Goal: Information Seeking & Learning: Check status

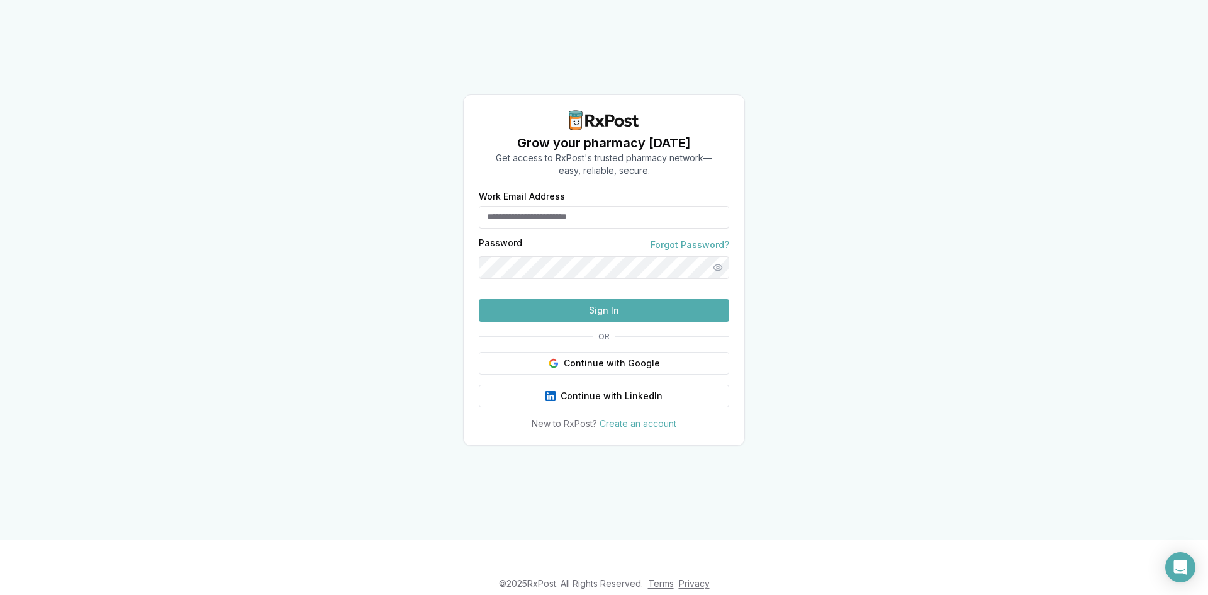
click at [551, 206] on input "Work Email Address" at bounding box center [604, 217] width 250 height 23
type input "**********"
click at [479, 299] on button "Sign In" at bounding box center [604, 310] width 250 height 23
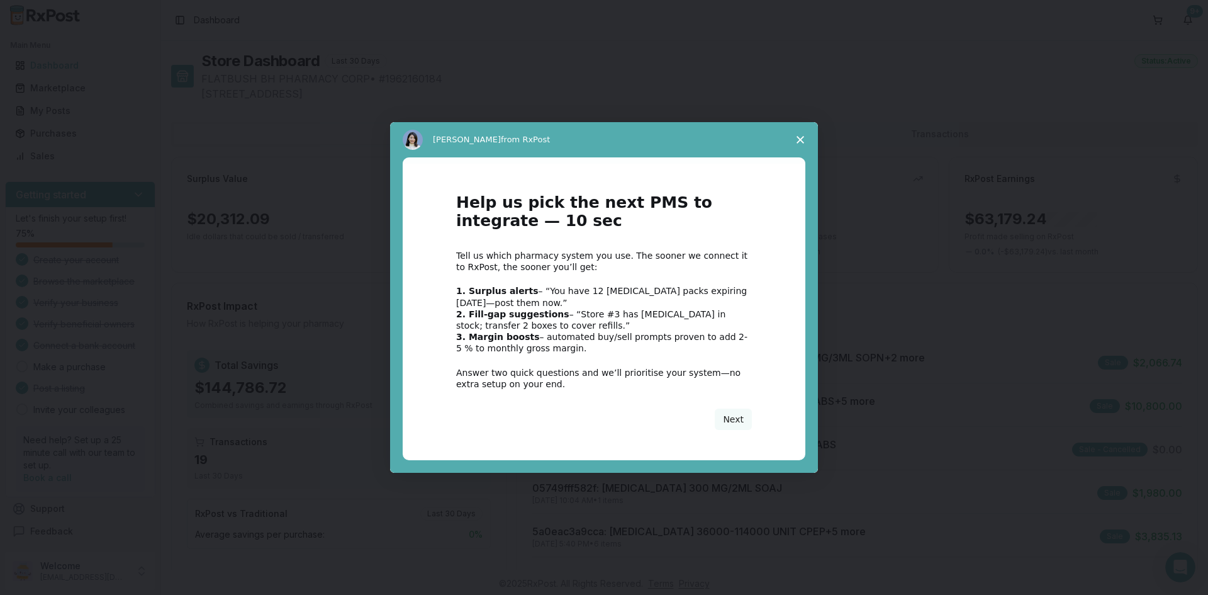
click at [800, 135] on span "Close survey" at bounding box center [800, 139] width 35 height 35
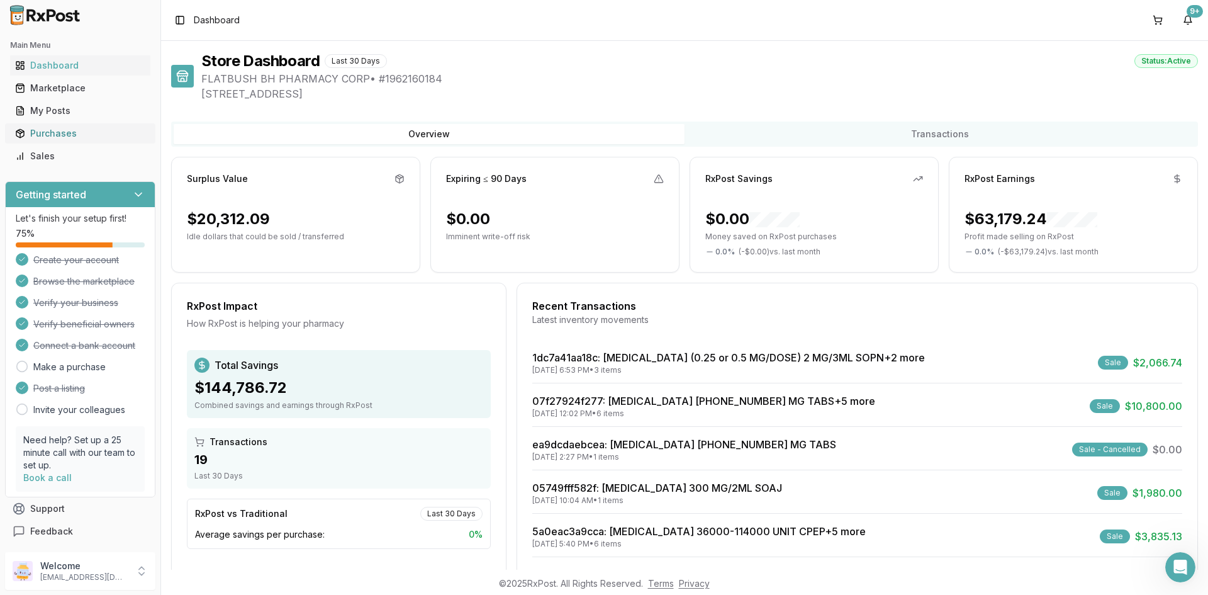
click at [70, 135] on div "Purchases" at bounding box center [80, 133] width 130 height 13
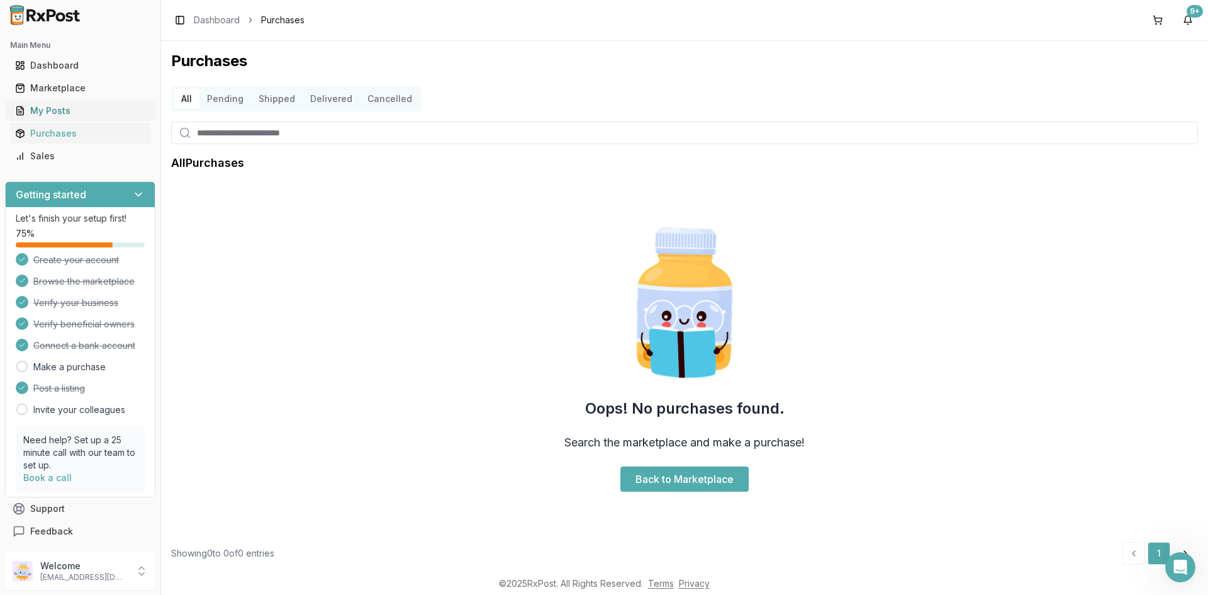
click at [70, 108] on div "My Posts" at bounding box center [80, 110] width 130 height 13
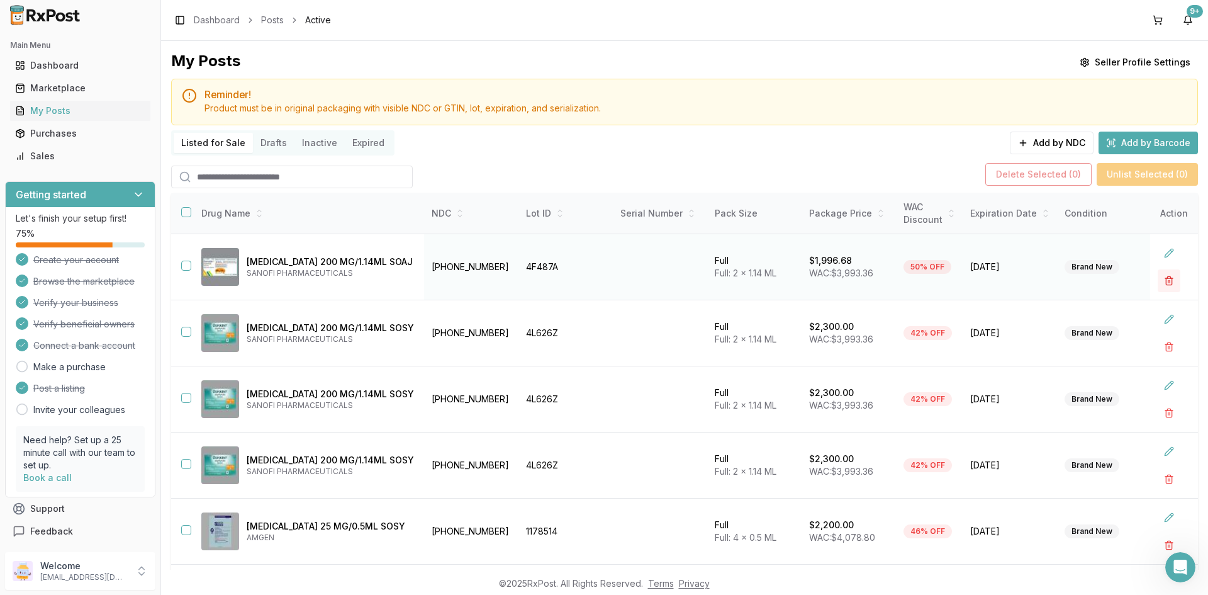
click at [1162, 274] on button "button" at bounding box center [1169, 280] width 23 height 23
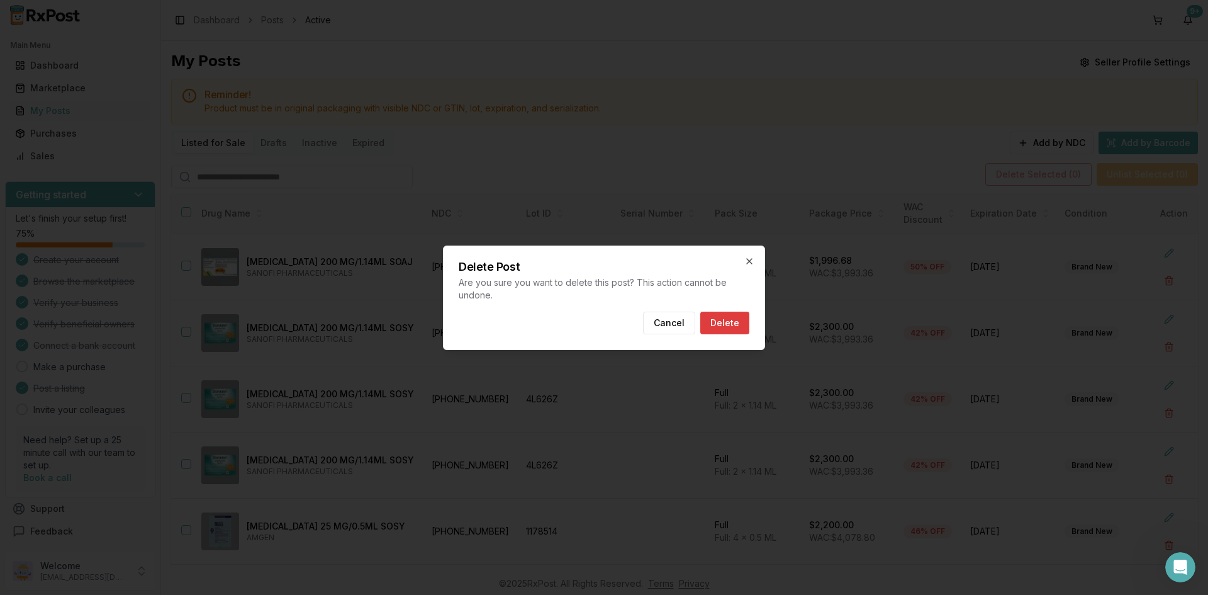
click at [741, 319] on button "Delete" at bounding box center [724, 322] width 49 height 23
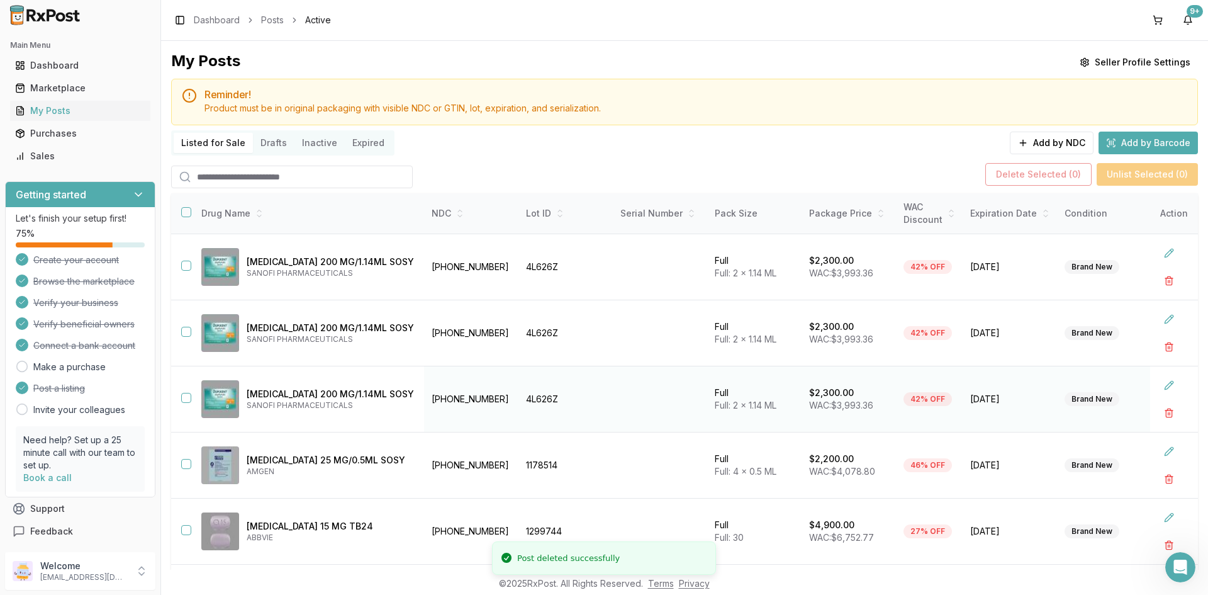
scroll to position [121, 0]
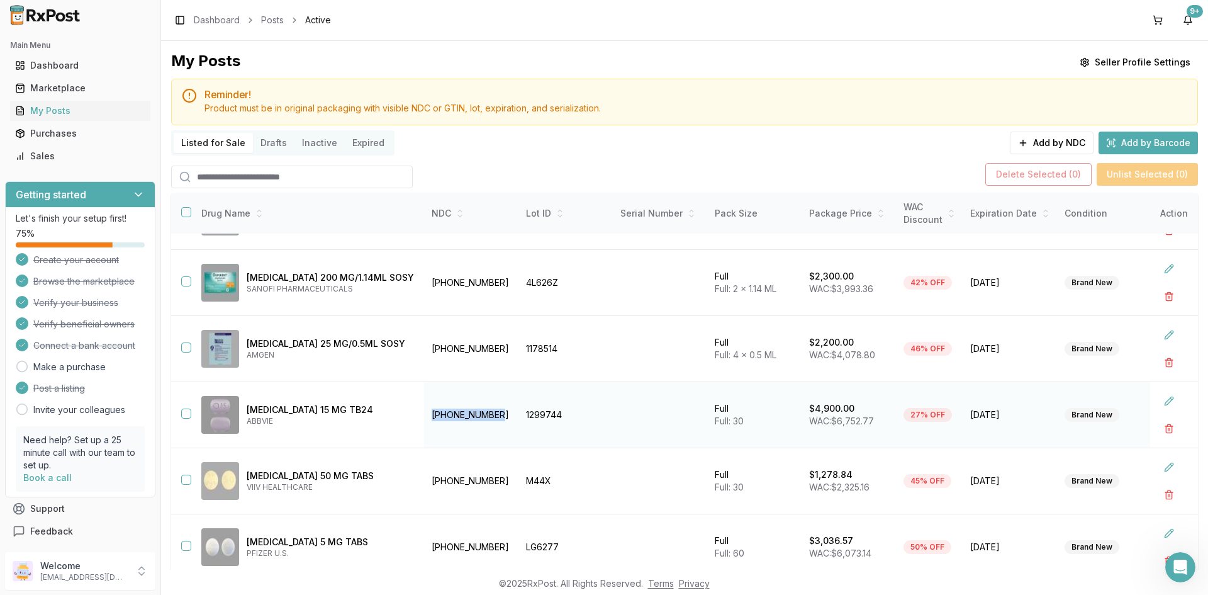
drag, startPoint x: 464, startPoint y: 408, endPoint x: 398, endPoint y: 411, distance: 66.7
click at [424, 411] on td "[PHONE_NUMBER]" at bounding box center [471, 415] width 94 height 66
copy td "[PHONE_NUMBER]"
click at [1158, 396] on button at bounding box center [1169, 400] width 23 height 23
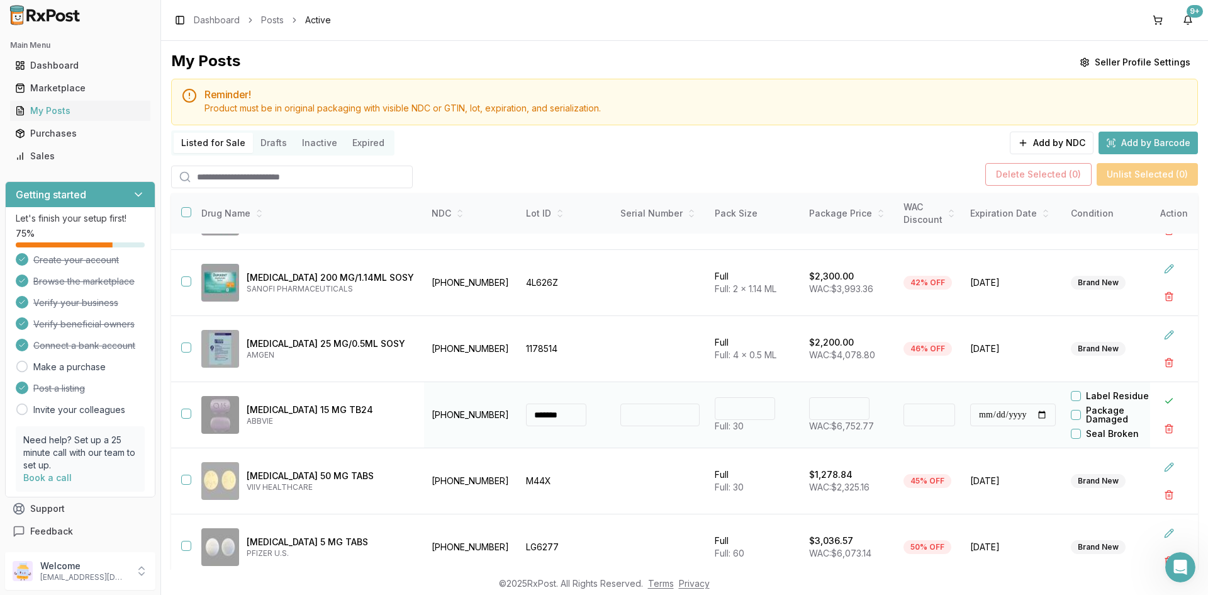
click at [809, 401] on input "****" at bounding box center [839, 408] width 60 height 23
type input "*******"
type input "**"
click at [1165, 392] on button at bounding box center [1169, 400] width 23 height 23
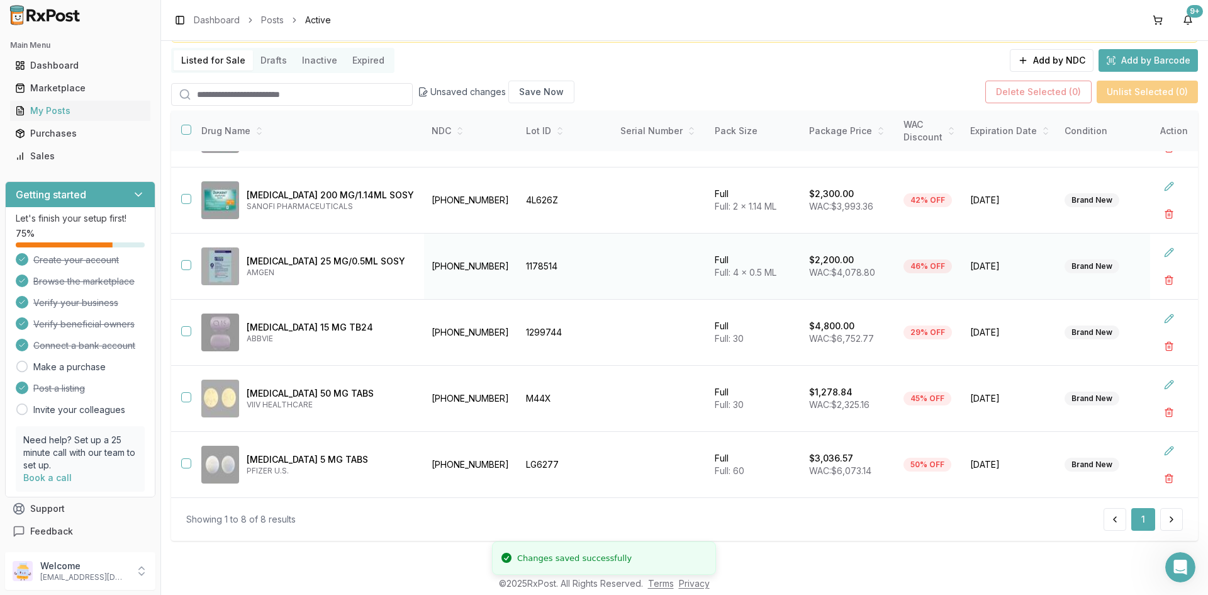
scroll to position [84, 0]
drag, startPoint x: 463, startPoint y: 259, endPoint x: 393, endPoint y: 260, distance: 70.5
click at [424, 260] on td "[PHONE_NUMBER]" at bounding box center [471, 265] width 94 height 66
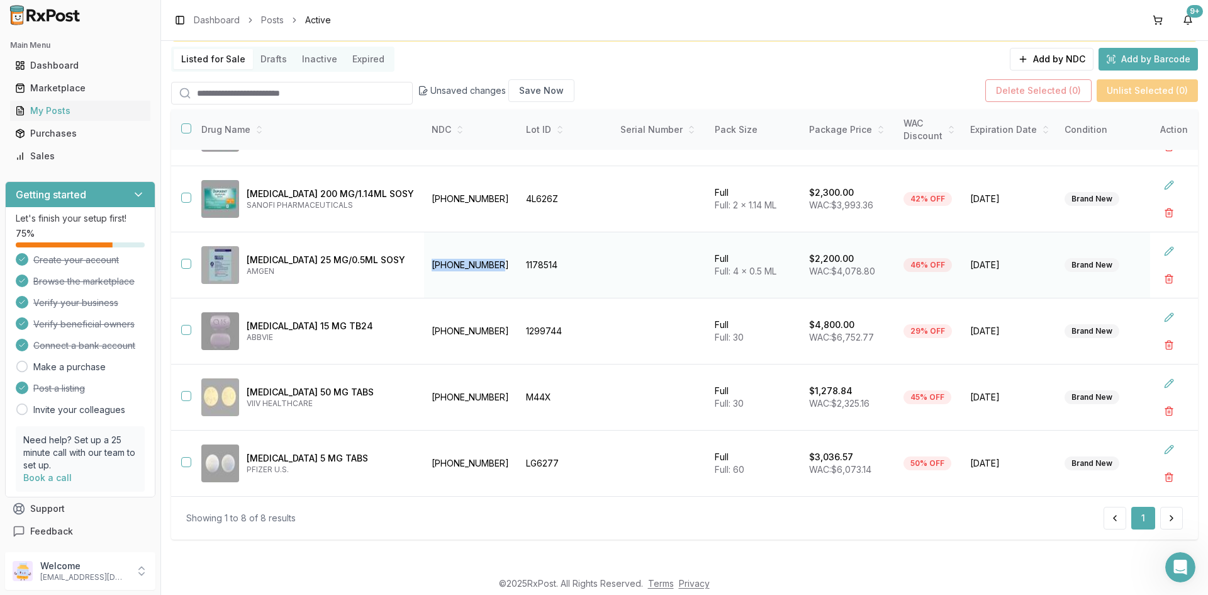
copy td "[PHONE_NUMBER]"
click at [1161, 374] on button at bounding box center [1169, 383] width 23 height 23
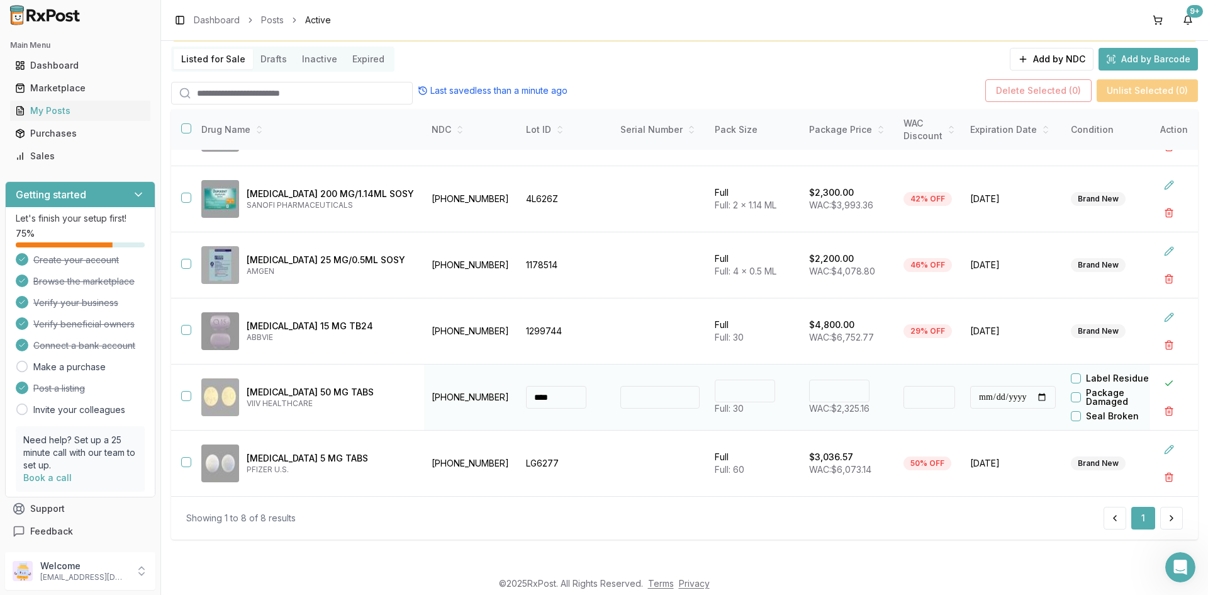
drag, startPoint x: 878, startPoint y: 391, endPoint x: 812, endPoint y: 389, distance: 65.5
click at [817, 388] on tr "**********" at bounding box center [767, 397] width 1192 height 66
type input "**"
type input "*******"
click at [1159, 376] on button at bounding box center [1169, 383] width 23 height 23
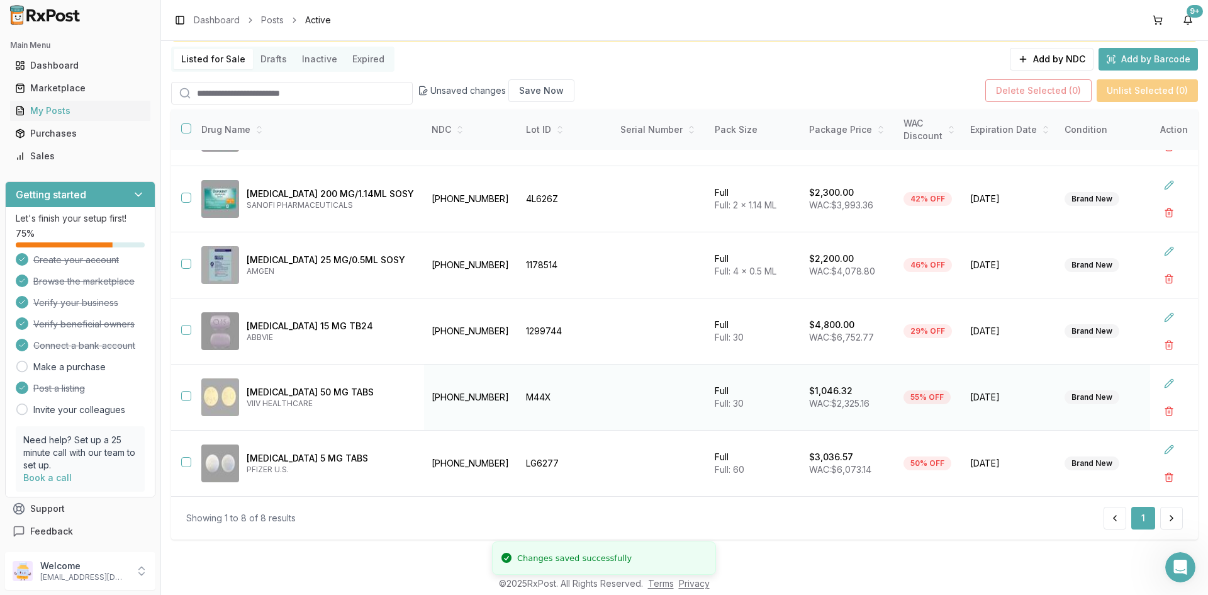
scroll to position [0, 0]
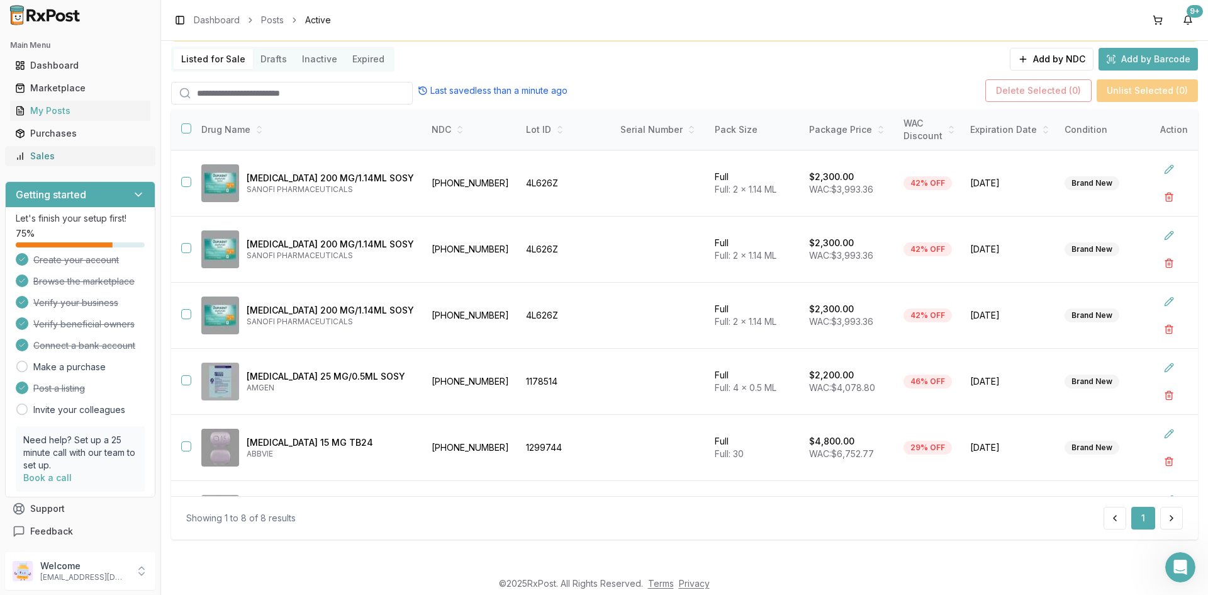
click at [53, 152] on div "Sales" at bounding box center [80, 156] width 130 height 13
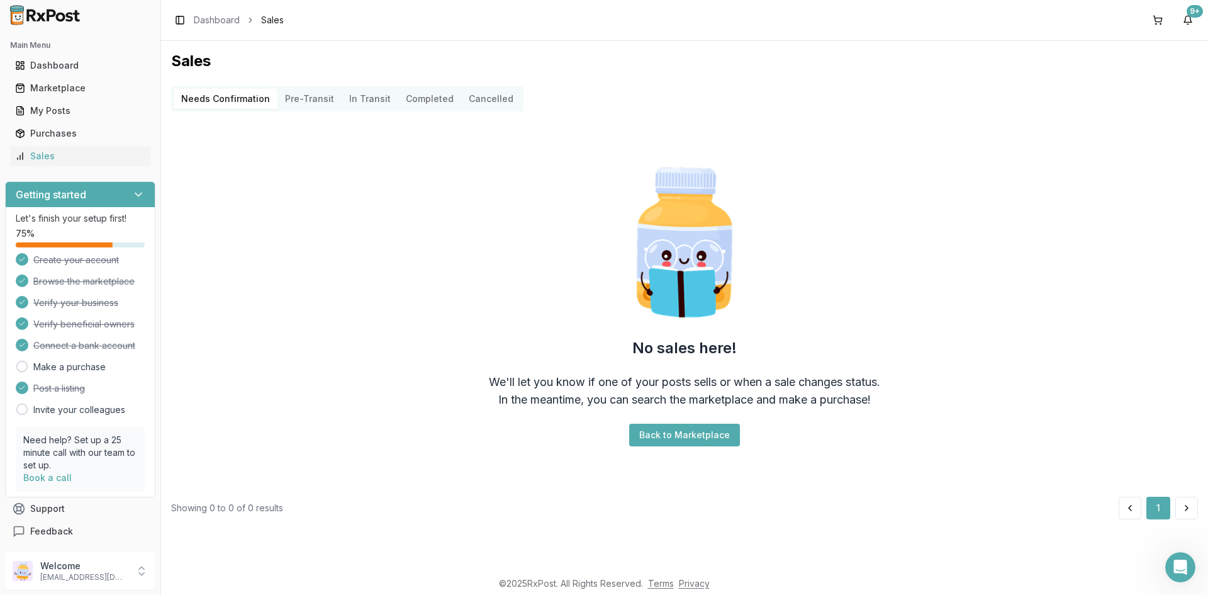
click at [415, 99] on button "Completed" at bounding box center [429, 99] width 63 height 20
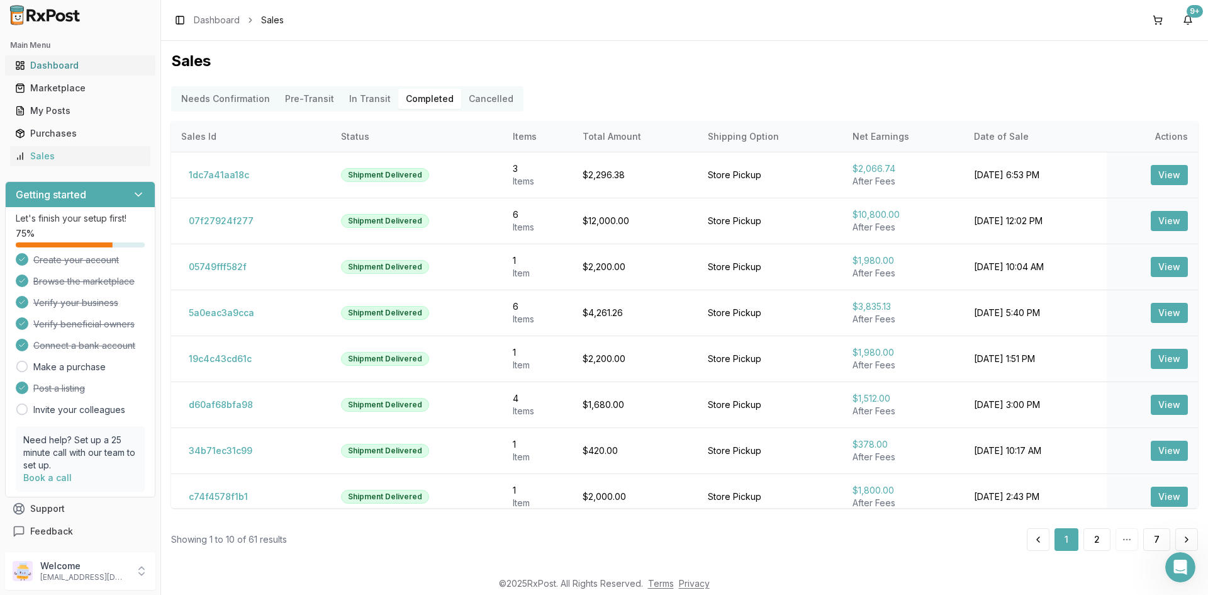
click at [104, 66] on div "Dashboard" at bounding box center [80, 65] width 130 height 13
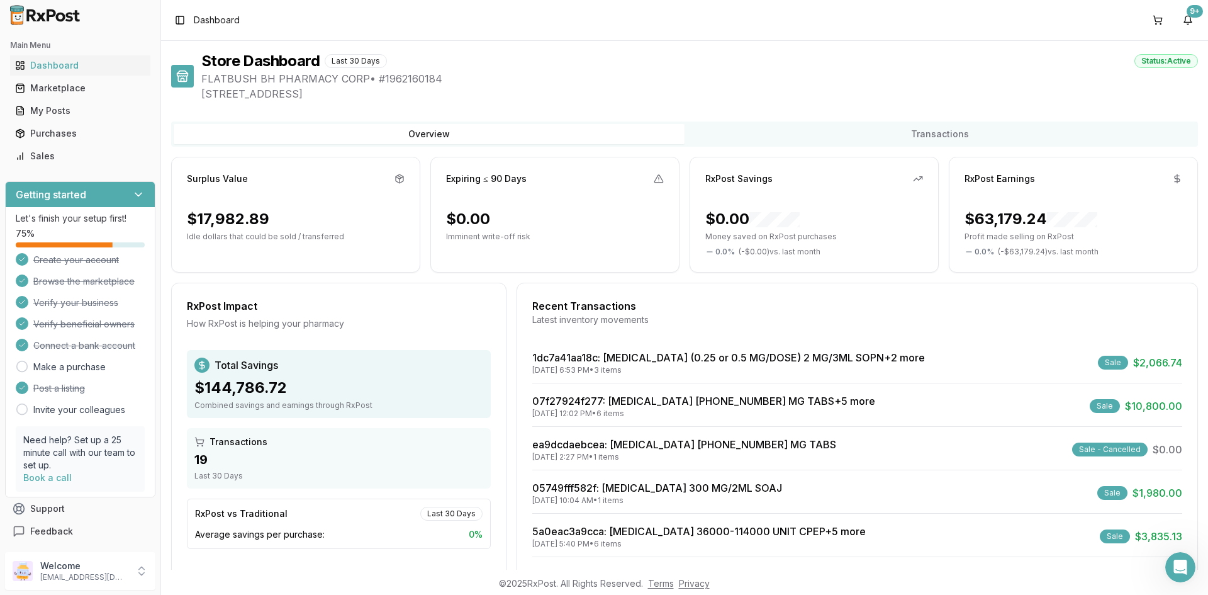
scroll to position [59, 0]
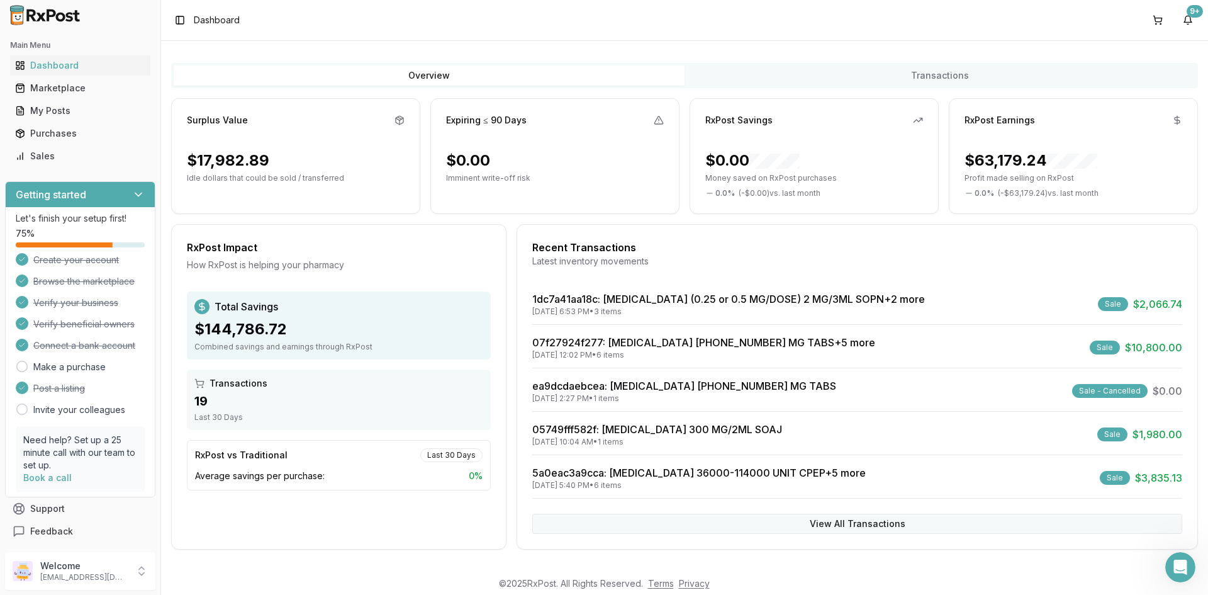
click at [873, 523] on button "View All Transactions" at bounding box center [857, 523] width 650 height 20
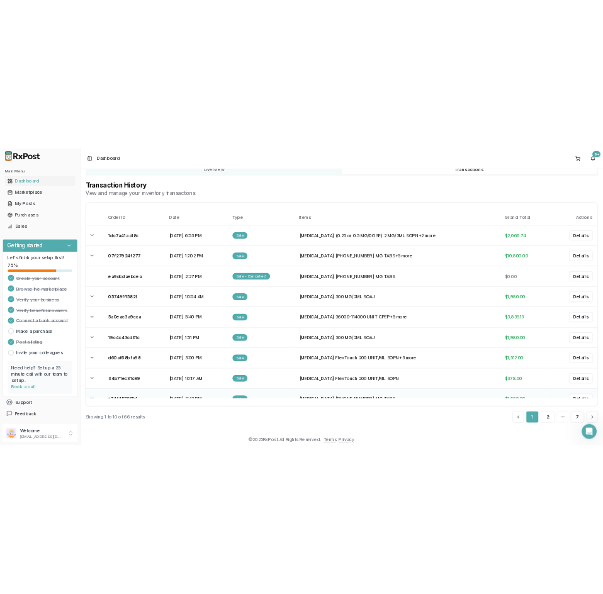
scroll to position [62, 0]
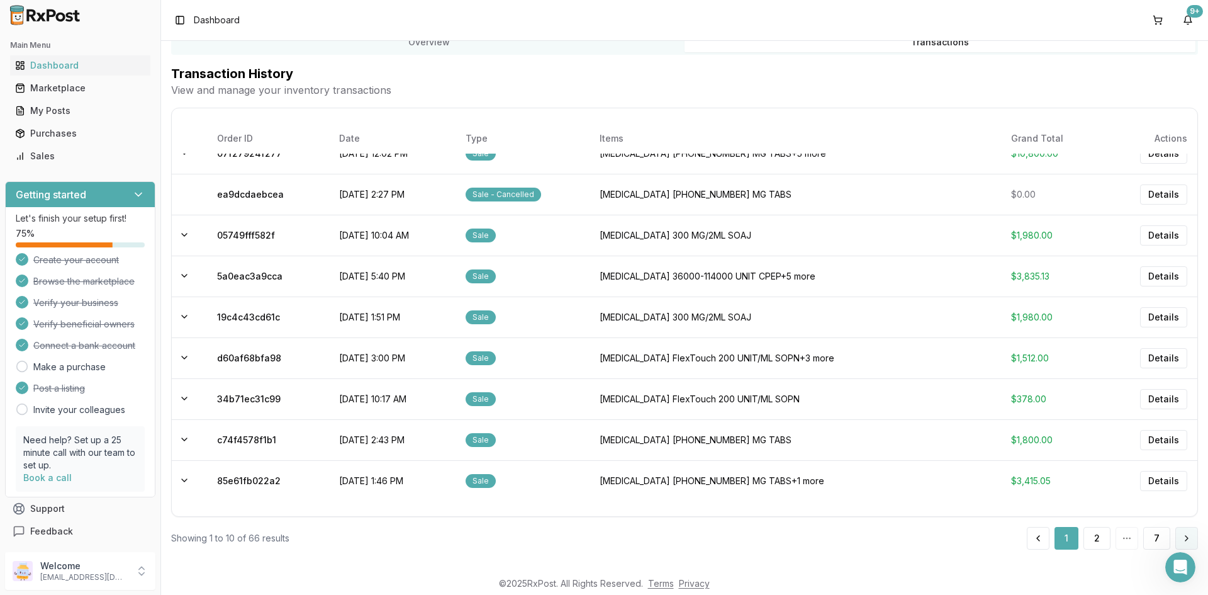
click at [1182, 532] on button at bounding box center [1186, 538] width 23 height 23
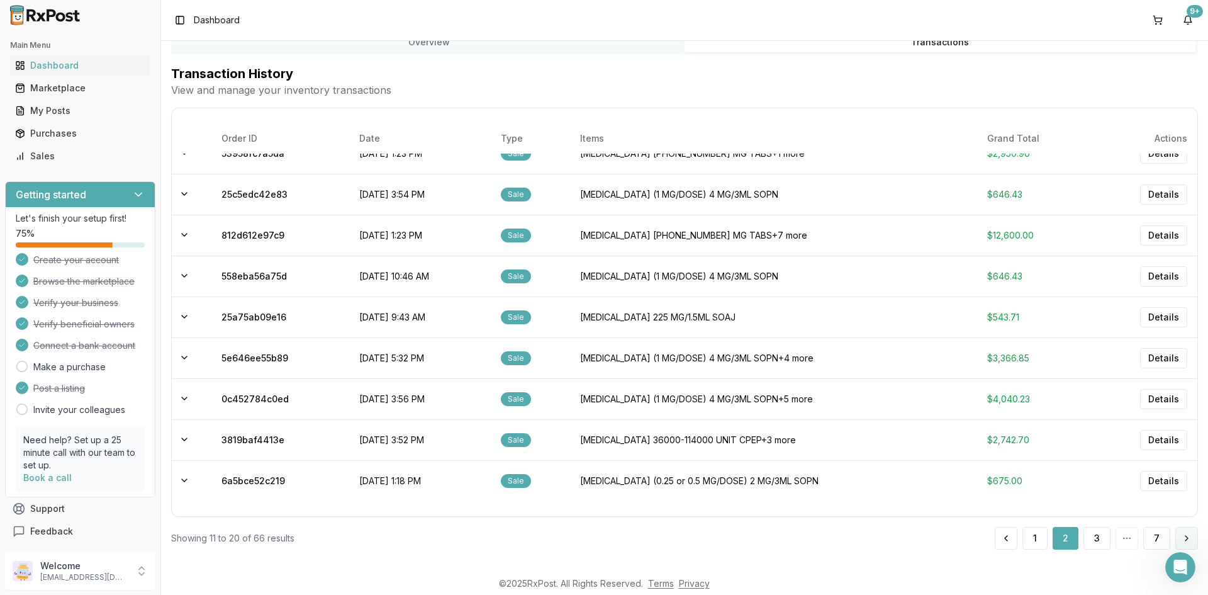
click at [1185, 528] on button at bounding box center [1186, 538] width 23 height 23
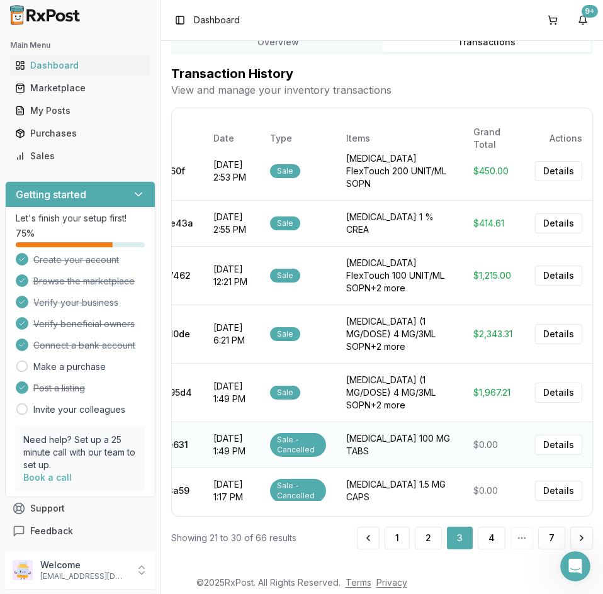
scroll to position [200, 0]
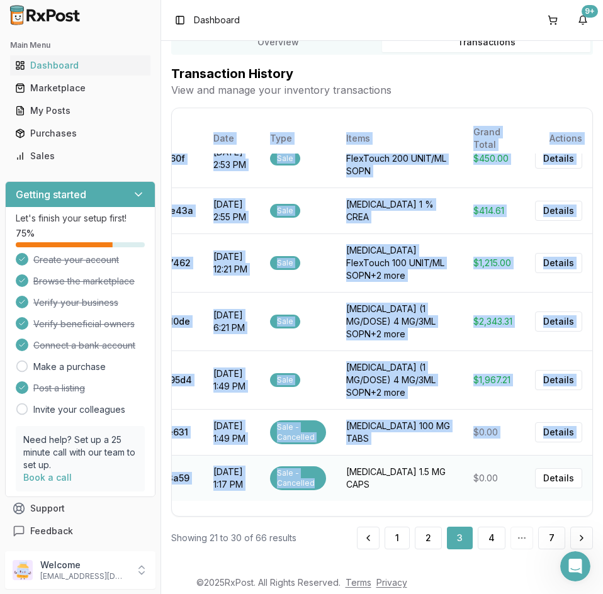
drag, startPoint x: 420, startPoint y: 508, endPoint x: 294, endPoint y: 493, distance: 126.1
click at [294, 493] on div "Order ID Date Type Items Grand Total Actions bc5f334eb138 [DATE] 5:09 PM Sale -…" at bounding box center [382, 312] width 422 height 409
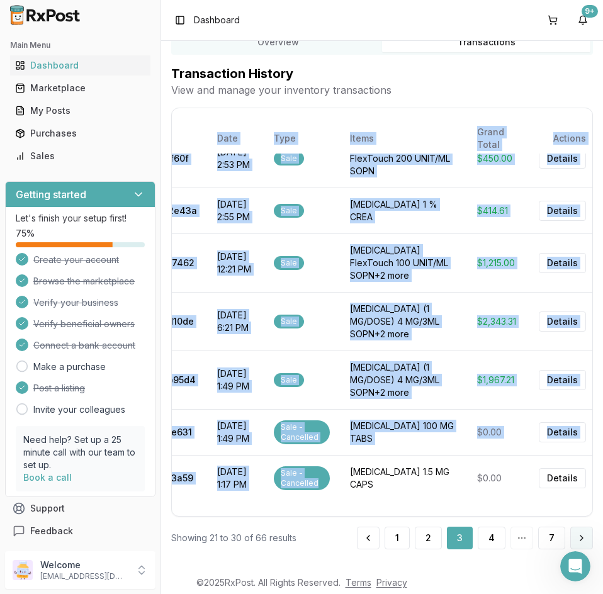
click at [571, 539] on button at bounding box center [581, 538] width 23 height 23
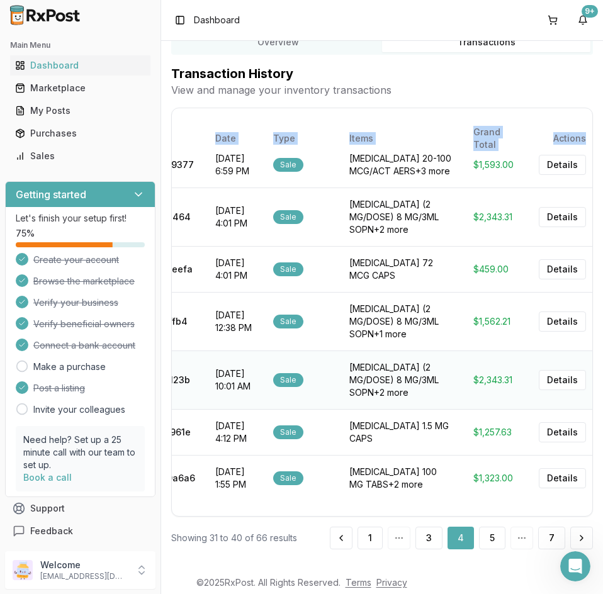
click at [450, 409] on td "[MEDICAL_DATA] (2 MG/DOSE) 8 MG/3ML SOPN +2 more" at bounding box center [401, 379] width 124 height 59
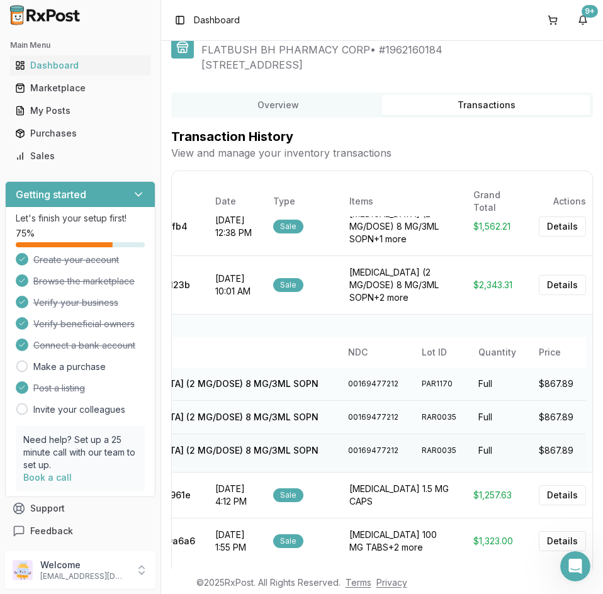
scroll to position [98, 0]
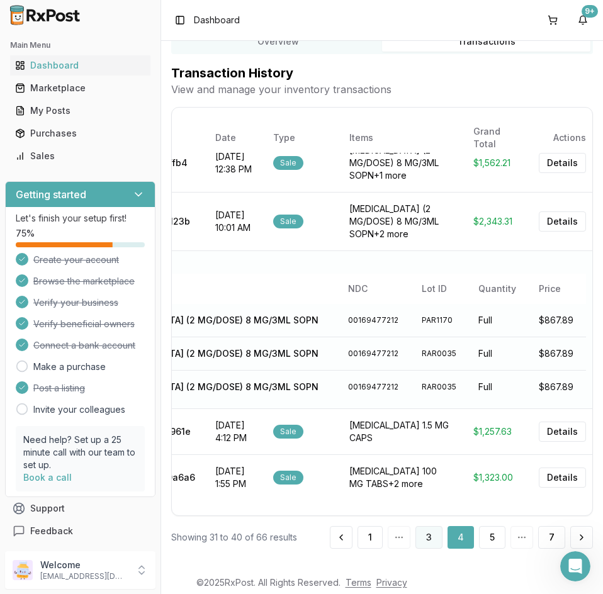
click at [431, 535] on button "3" at bounding box center [428, 537] width 27 height 23
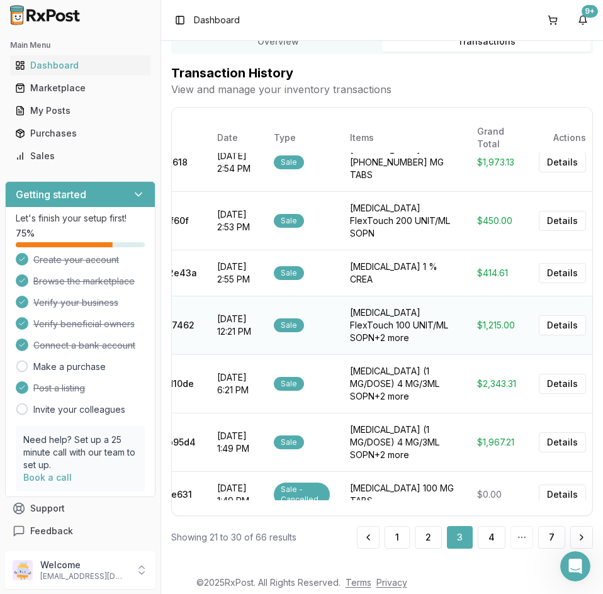
scroll to position [74, 0]
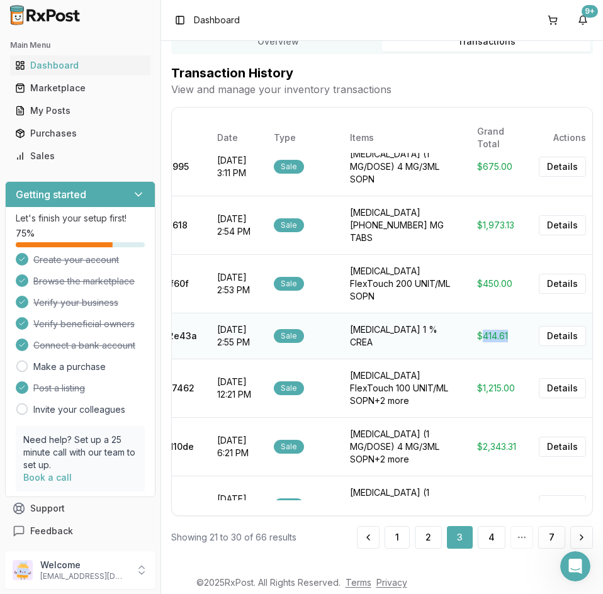
drag, startPoint x: 503, startPoint y: 305, endPoint x: 478, endPoint y: 308, distance: 24.7
click at [478, 313] on td "$414.61" at bounding box center [498, 336] width 62 height 46
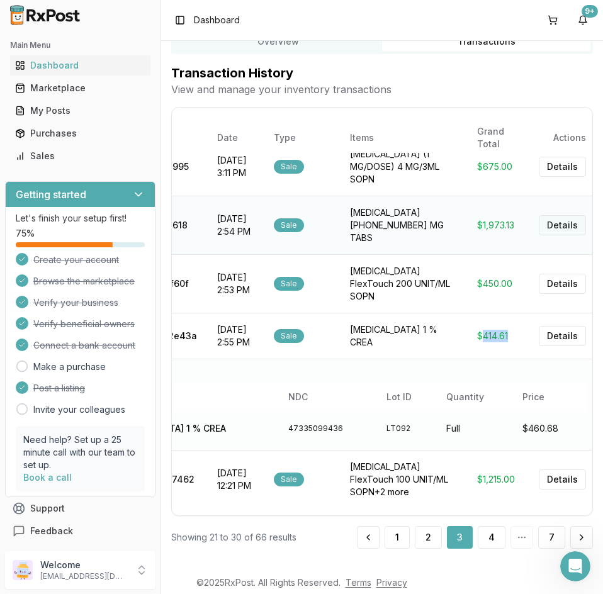
copy td "414.61"
drag, startPoint x: 508, startPoint y: 259, endPoint x: 479, endPoint y: 260, distance: 28.9
click at [479, 260] on td "$450.00" at bounding box center [498, 283] width 62 height 59
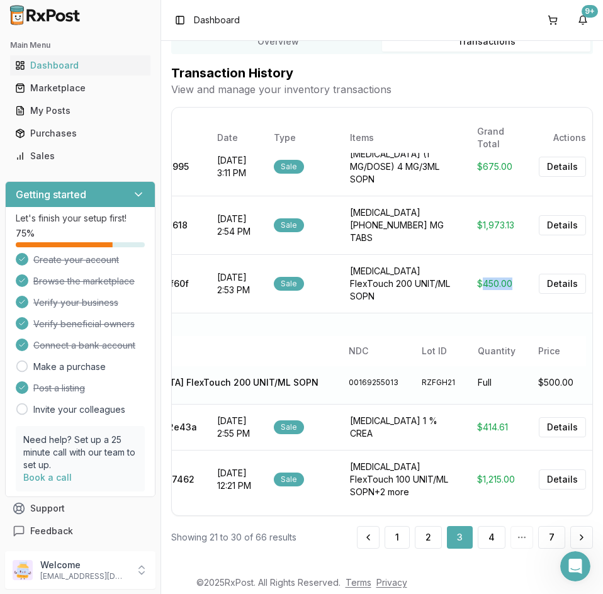
copy td "450.00"
click at [498, 216] on td "$1,973.13" at bounding box center [498, 225] width 62 height 59
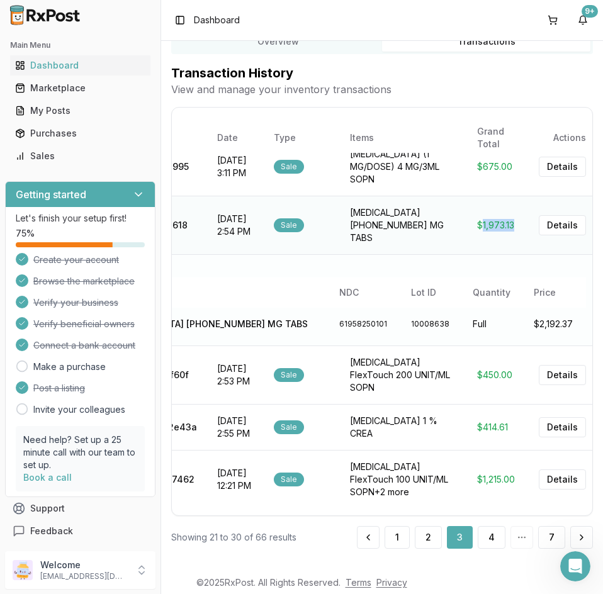
click at [498, 216] on td "$1,973.13" at bounding box center [498, 225] width 62 height 59
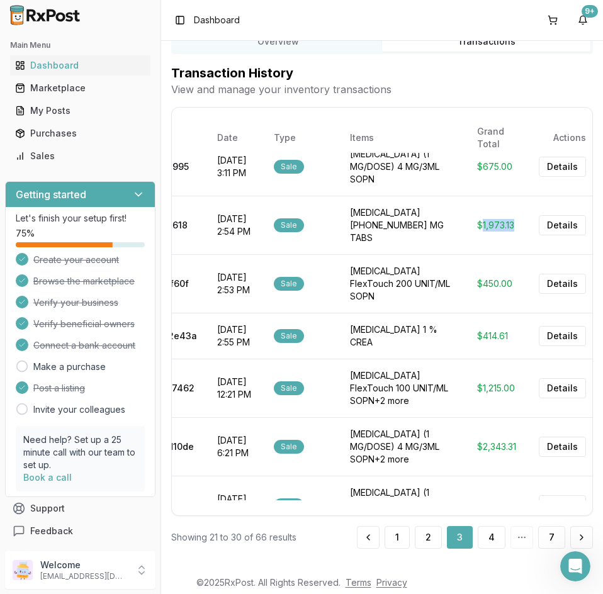
copy td "1,973.13"
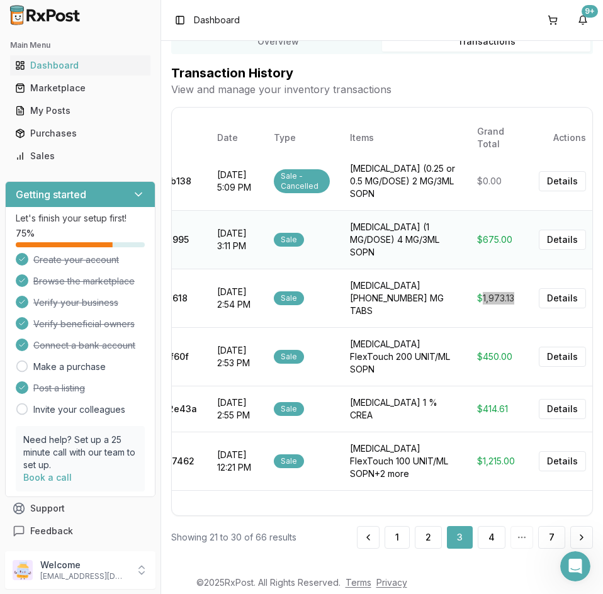
scroll to position [0, 0]
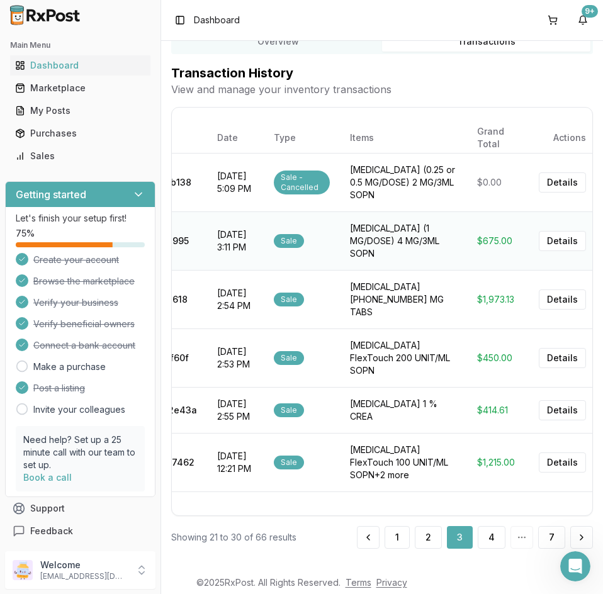
click at [495, 236] on td "$675.00" at bounding box center [498, 240] width 62 height 59
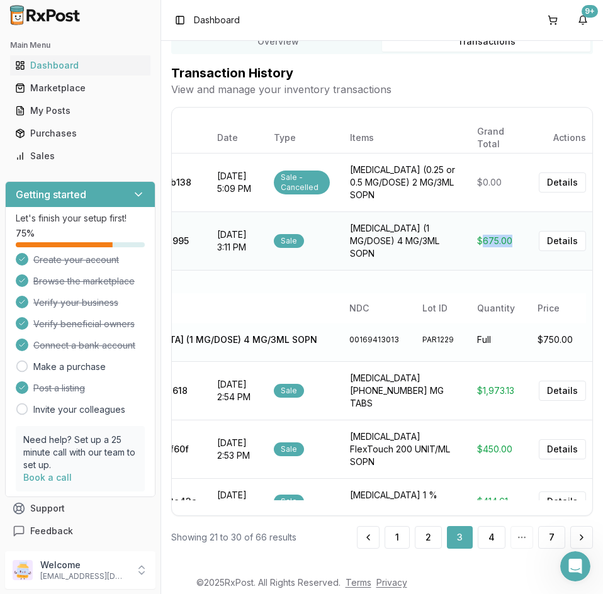
click at [495, 236] on td "$675.00" at bounding box center [498, 240] width 62 height 59
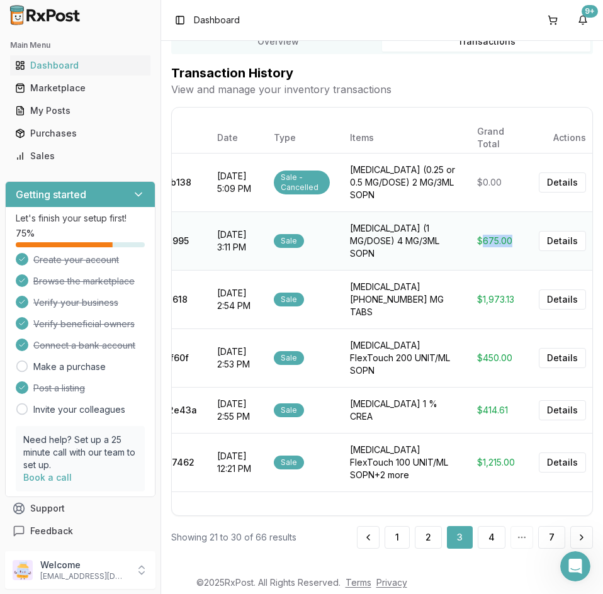
copy td "675.00"
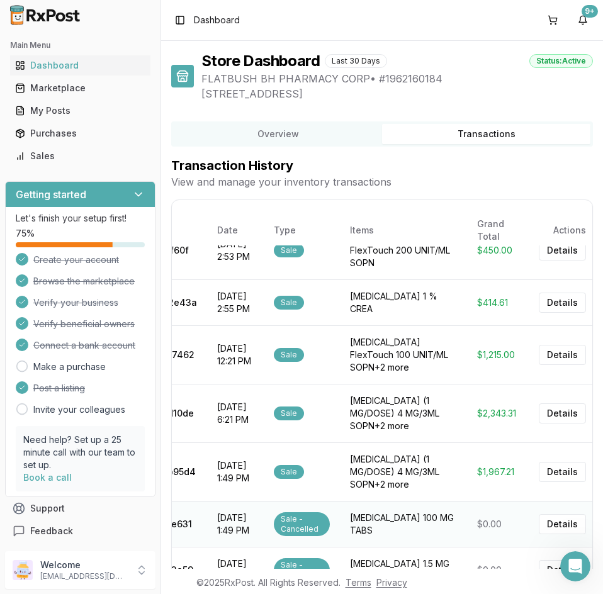
scroll to position [98, 0]
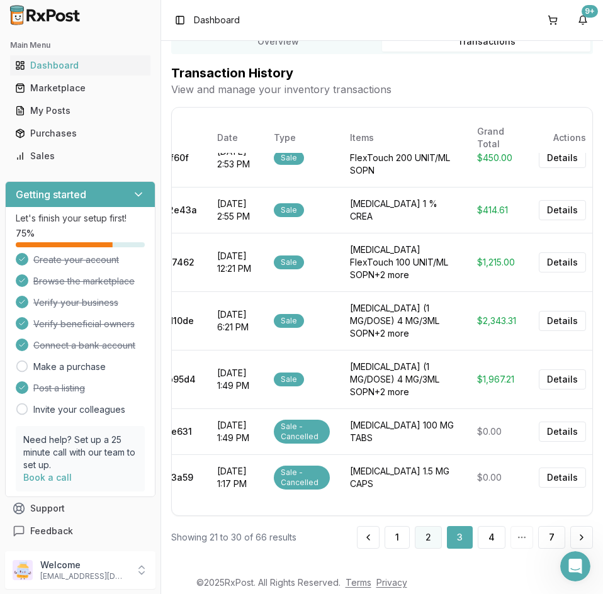
click at [428, 537] on button "2" at bounding box center [428, 537] width 27 height 23
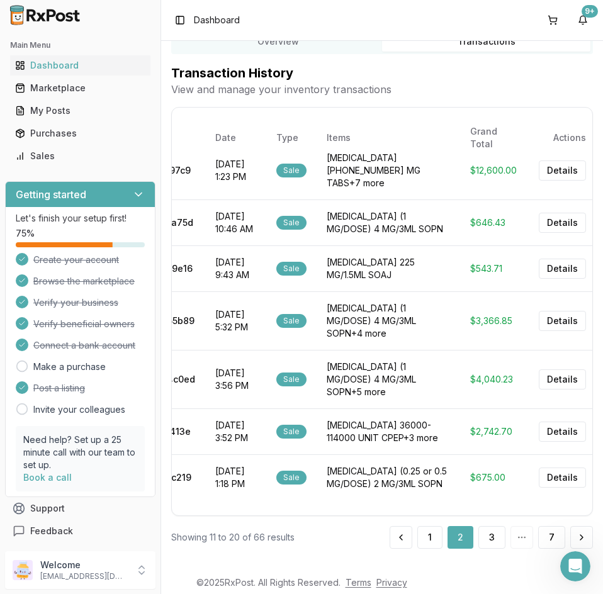
scroll to position [125, 0]
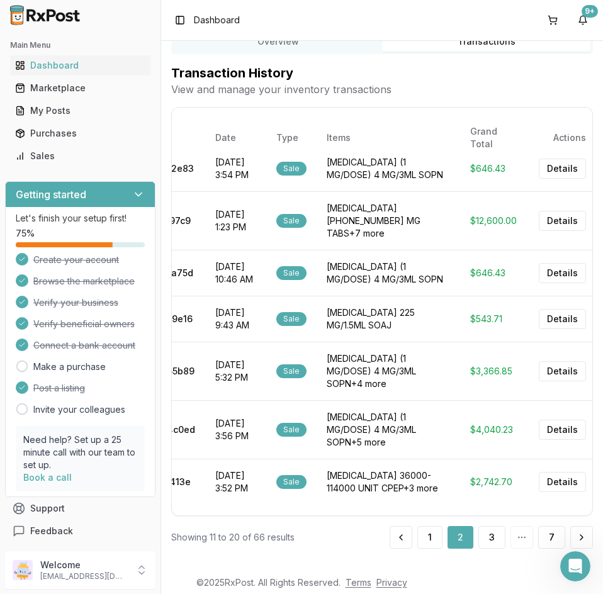
click at [484, 505] on td "$675.00" at bounding box center [494, 528] width 69 height 46
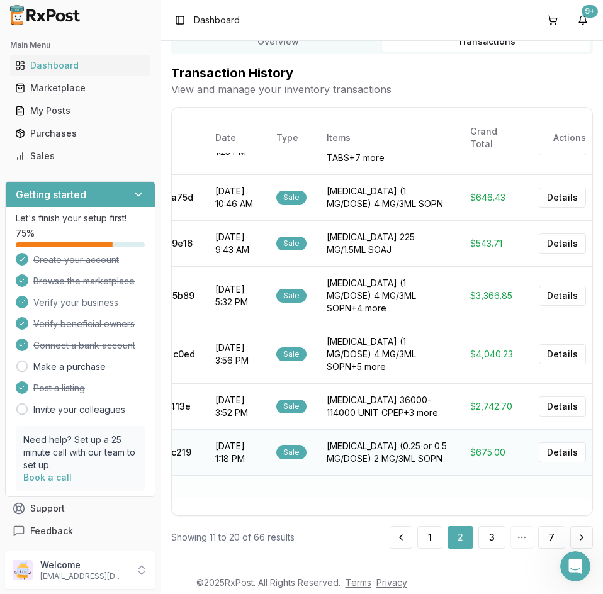
click at [493, 429] on td "$675.00" at bounding box center [494, 452] width 69 height 46
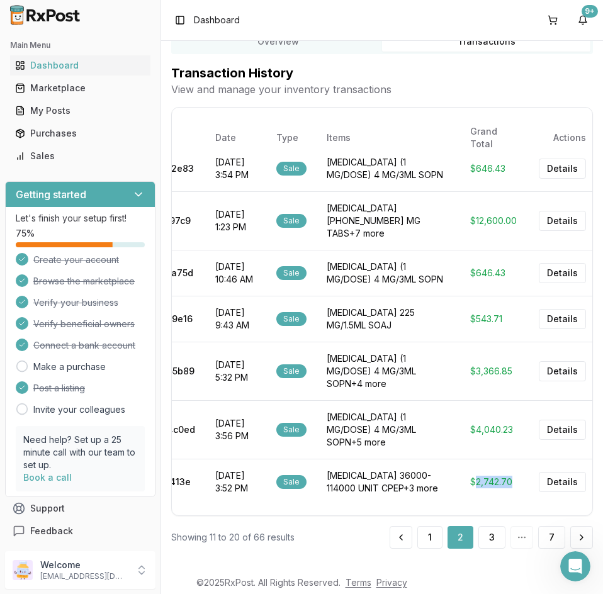
click at [493, 459] on td "$2,742.70" at bounding box center [494, 482] width 69 height 46
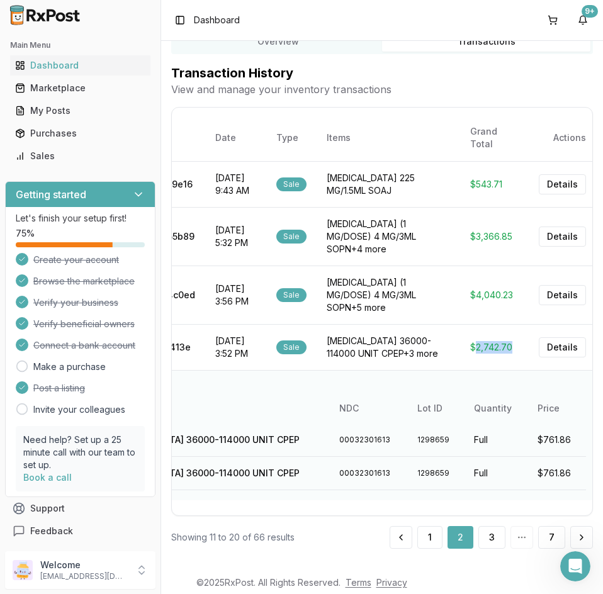
scroll to position [316, 0]
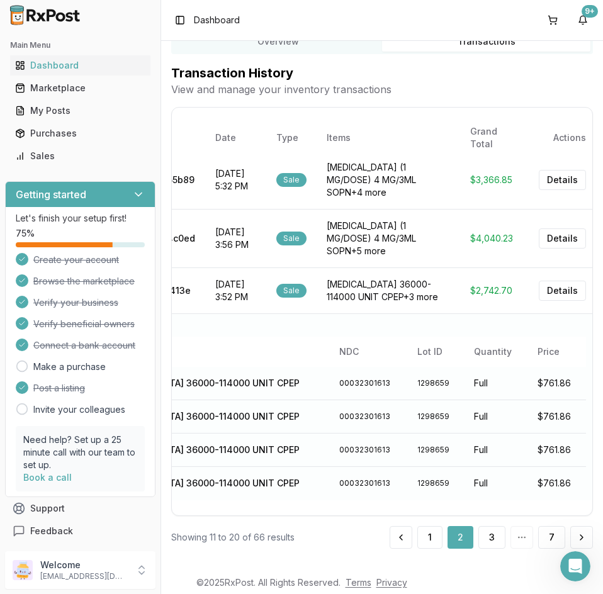
click at [486, 505] on td "$675.00" at bounding box center [494, 528] width 69 height 46
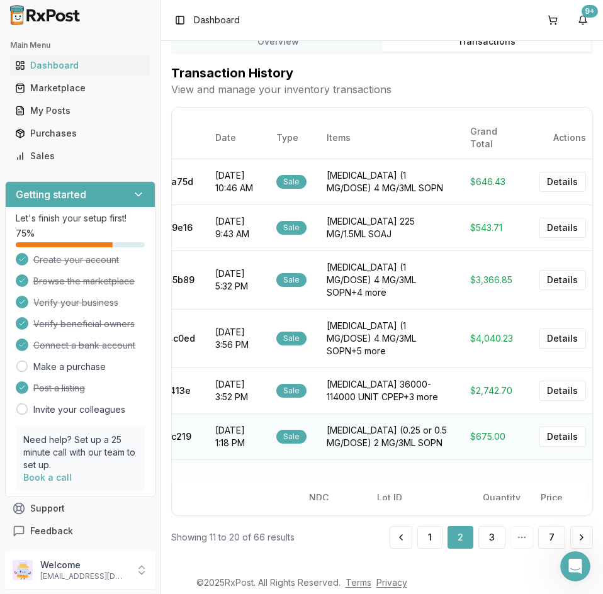
click at [486, 513] on td "Full" at bounding box center [501, 535] width 58 height 45
drag, startPoint x: 508, startPoint y: 378, endPoint x: 476, endPoint y: 381, distance: 31.6
click at [476, 413] on td "$675.00" at bounding box center [494, 436] width 69 height 46
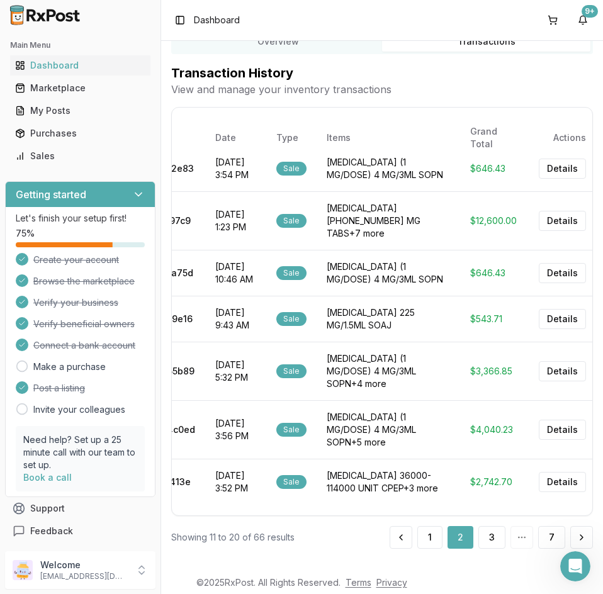
copy td "675.00"
click at [486, 542] on button "3" at bounding box center [491, 537] width 27 height 23
click at [517, 505] on td "$675.00" at bounding box center [494, 528] width 69 height 46
click at [482, 540] on button "3" at bounding box center [491, 537] width 27 height 23
click at [485, 534] on button "3" at bounding box center [491, 537] width 27 height 23
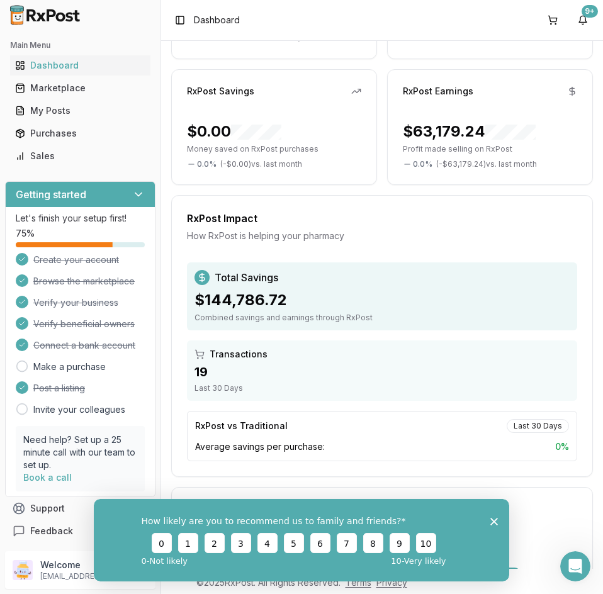
scroll to position [462, 0]
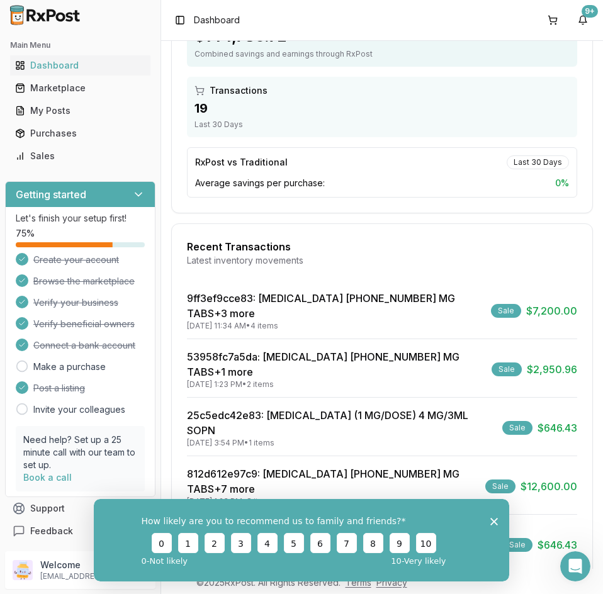
click at [537, 588] on button "View All Transactions" at bounding box center [382, 598] width 390 height 20
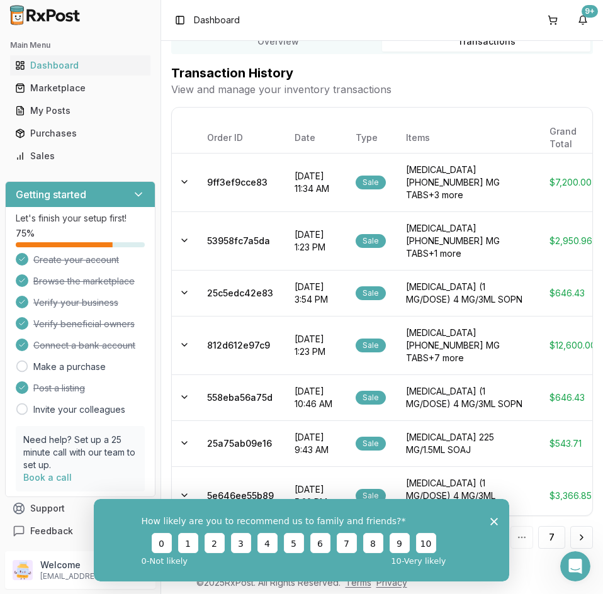
click at [495, 513] on div "How likely are you to recommend us to family and friends? 0 1 2 3 4 5 6 7 8 9 1…" at bounding box center [301, 539] width 415 height 82
click at [492, 520] on icon "Close survey" at bounding box center [494, 521] width 8 height 8
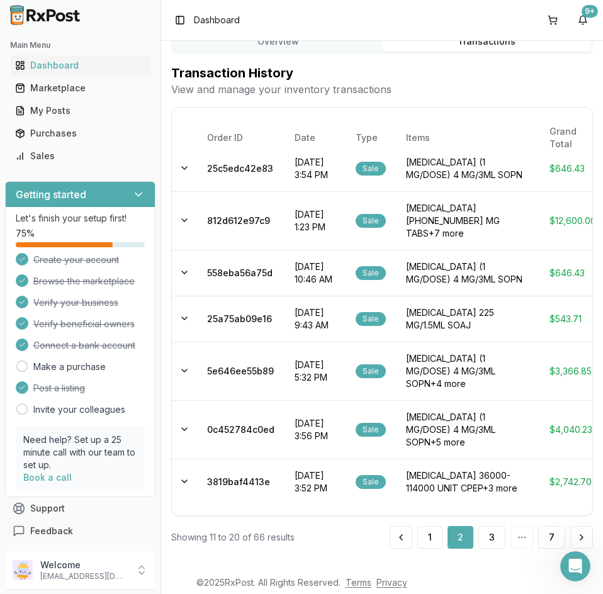
scroll to position [0, 88]
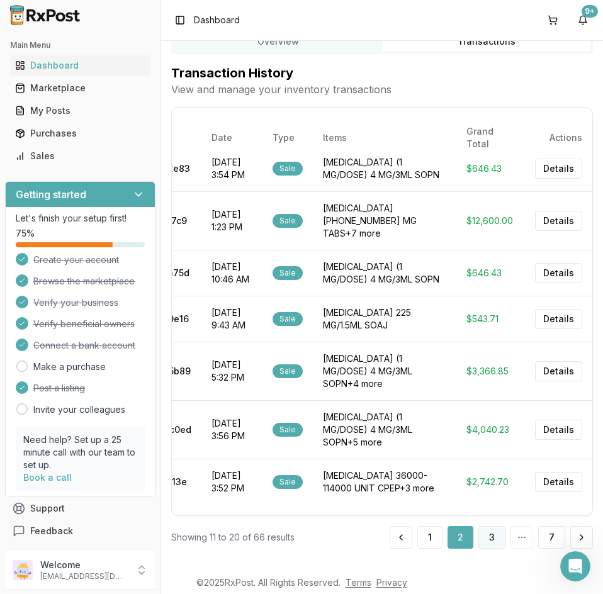
click at [486, 544] on button "3" at bounding box center [491, 537] width 27 height 23
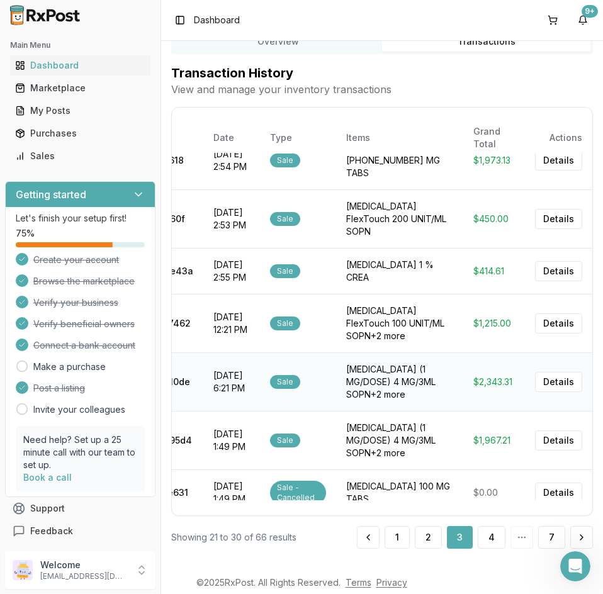
scroll to position [200, 0]
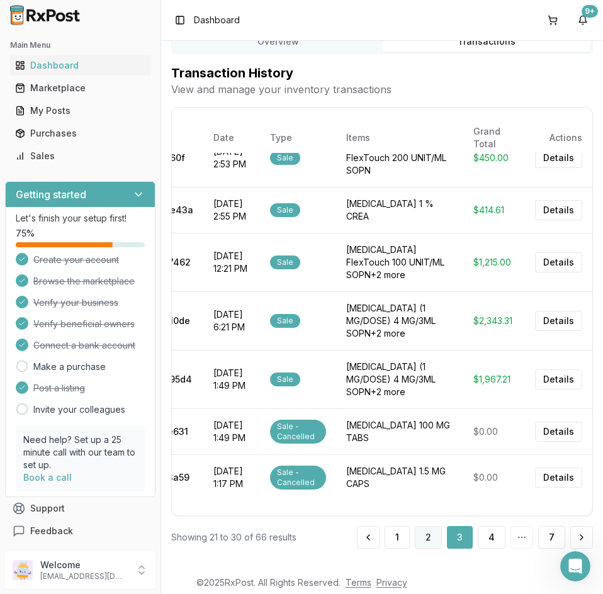
click at [431, 539] on button "2" at bounding box center [428, 537] width 27 height 23
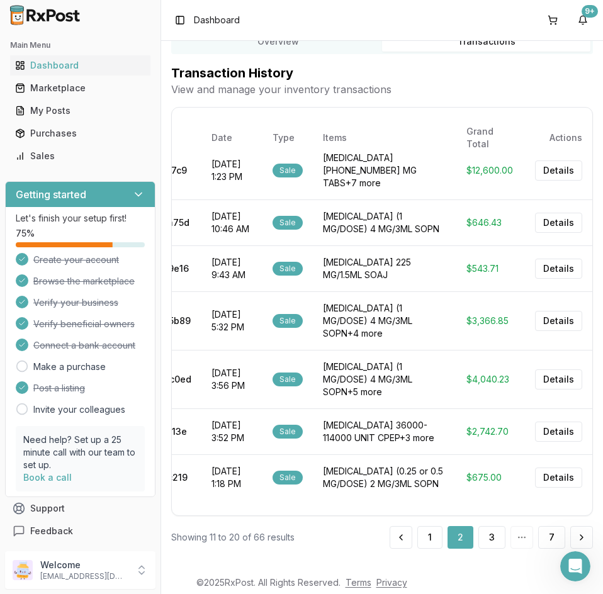
scroll to position [125, 0]
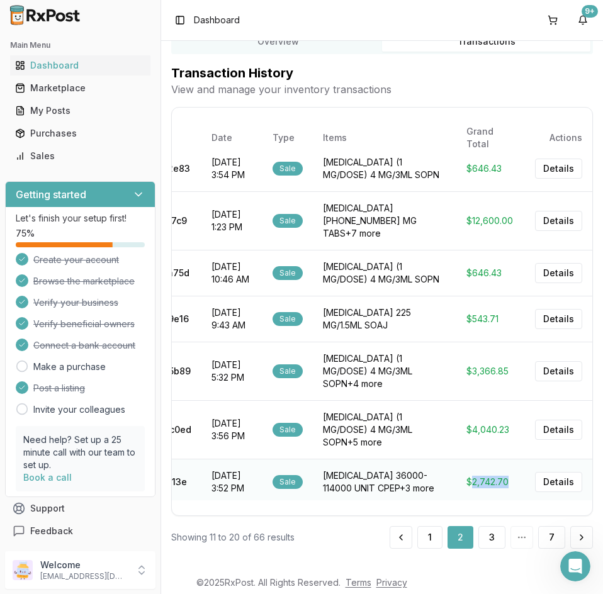
drag, startPoint x: 484, startPoint y: 412, endPoint x: 467, endPoint y: 413, distance: 17.0
click at [467, 459] on td "$2,742.70" at bounding box center [490, 482] width 69 height 46
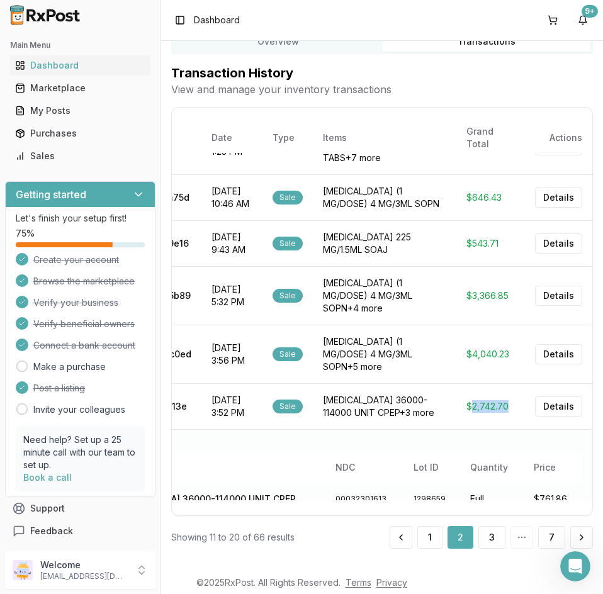
copy td "2,742.70"
drag, startPoint x: 502, startPoint y: 292, endPoint x: 467, endPoint y: 297, distance: 35.6
click at [467, 325] on td "$4,040.23" at bounding box center [490, 354] width 69 height 59
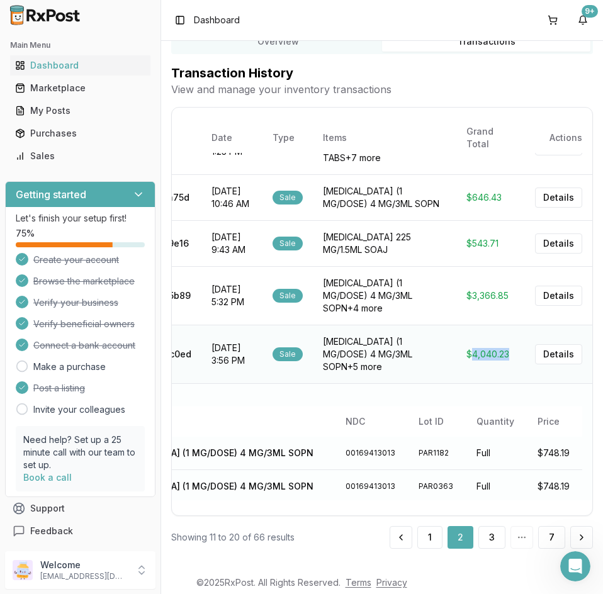
copy td "4,040.23"
click at [461, 325] on td "$4,040.23" at bounding box center [490, 354] width 69 height 59
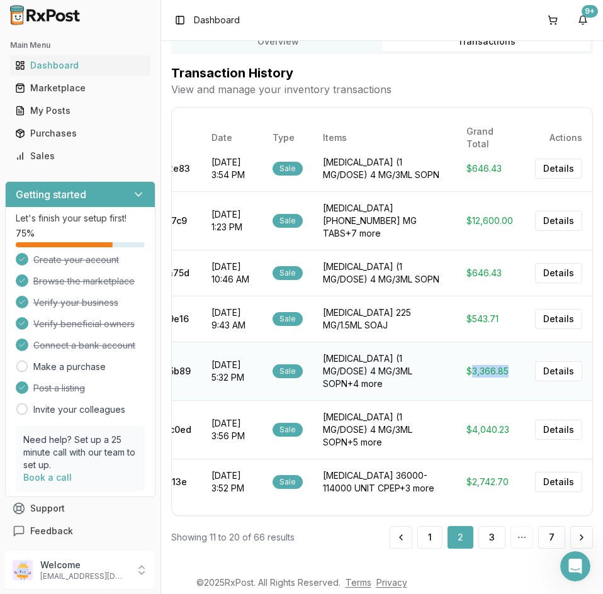
drag, startPoint x: 504, startPoint y: 320, endPoint x: 465, endPoint y: 326, distance: 39.4
click at [465, 342] on td "$3,366.85" at bounding box center [490, 371] width 69 height 59
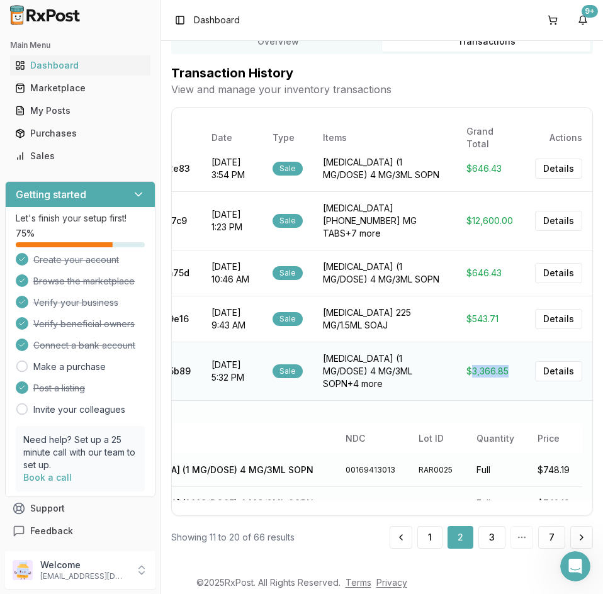
scroll to position [200, 0]
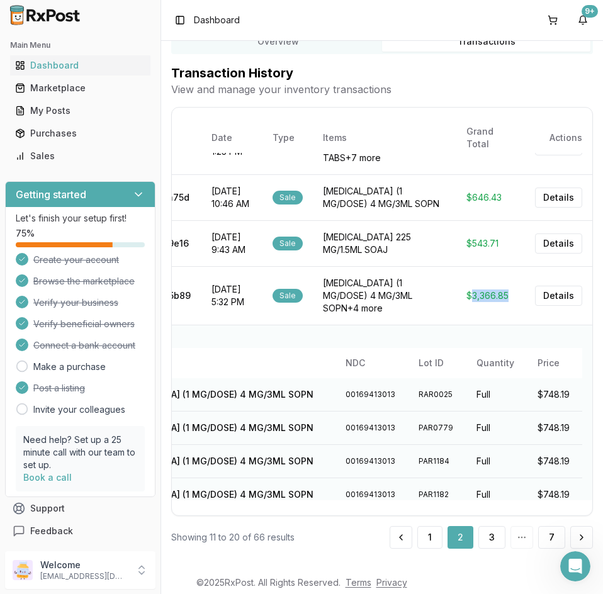
copy td "3,366.85"
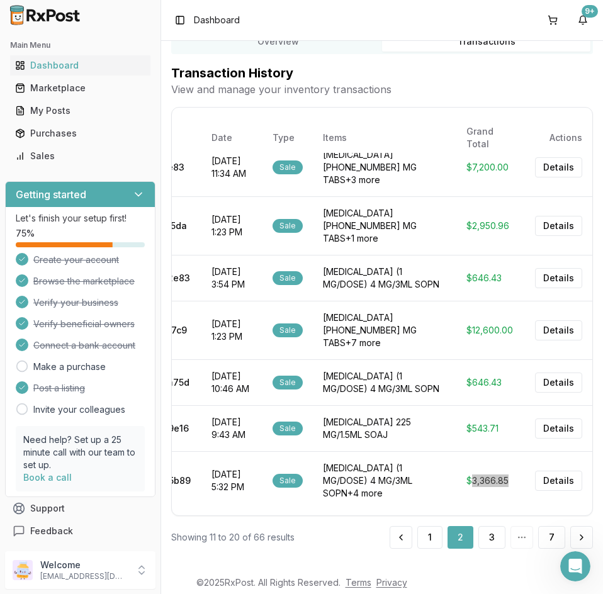
scroll to position [11, 0]
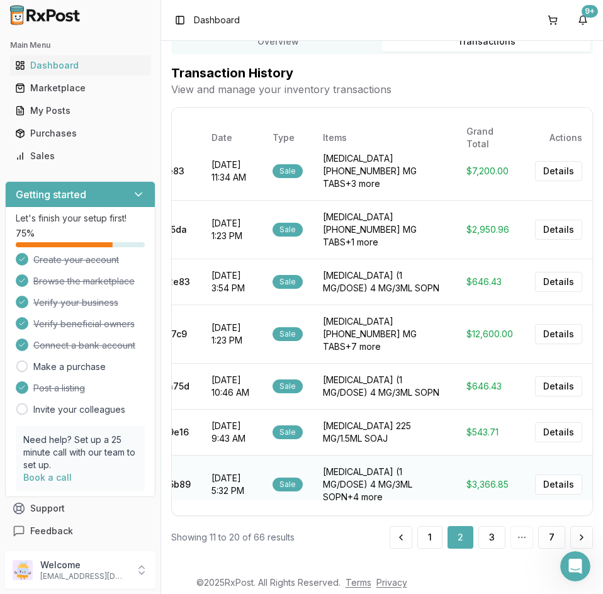
click at [447, 455] on td "Ozempic (1 MG/DOSE) 4 MG/3ML SOPN +4 more" at bounding box center [384, 484] width 143 height 59
drag, startPoint x: 496, startPoint y: 392, endPoint x: 466, endPoint y: 393, distance: 30.2
click at [466, 409] on td "$543.71" at bounding box center [490, 432] width 69 height 46
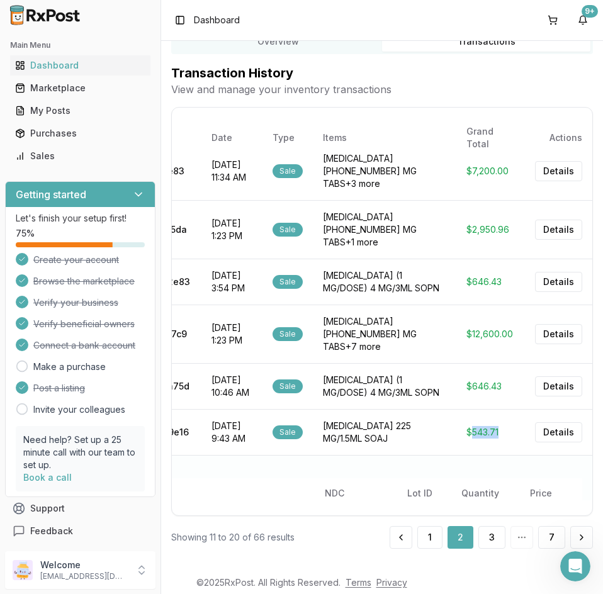
copy td "543.71"
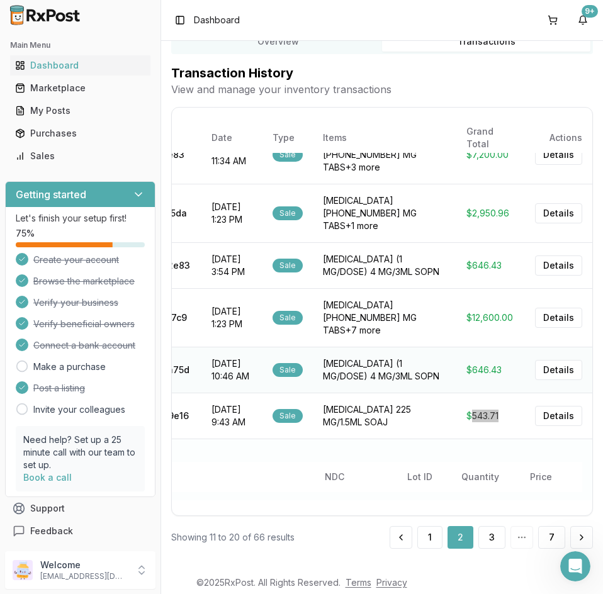
scroll to position [27, 0]
drag, startPoint x: 492, startPoint y: 325, endPoint x: 467, endPoint y: 327, distance: 24.6
click at [467, 347] on td "$646.43" at bounding box center [490, 370] width 69 height 46
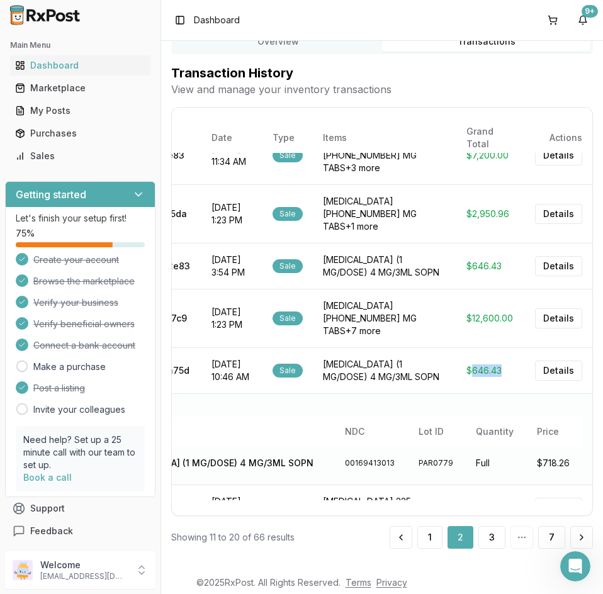
copy td "646.43"
drag, startPoint x: 505, startPoint y: 281, endPoint x: 469, endPoint y: 285, distance: 36.7
click at [469, 289] on td "$12,600.00" at bounding box center [490, 318] width 69 height 59
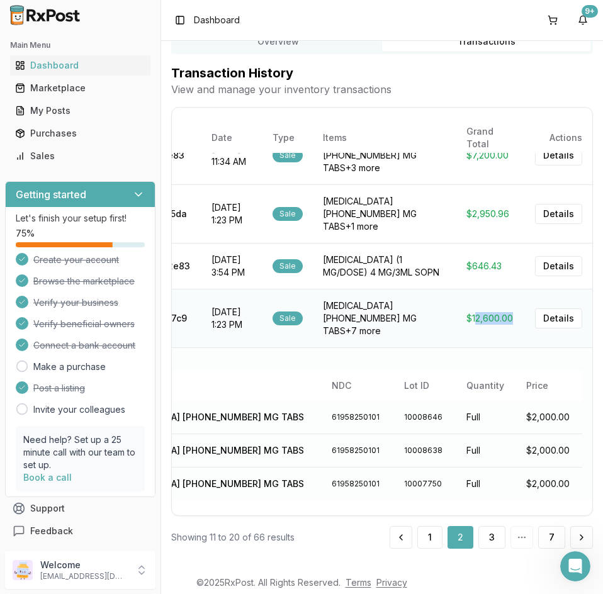
click at [481, 289] on td "$12,600.00" at bounding box center [490, 318] width 69 height 59
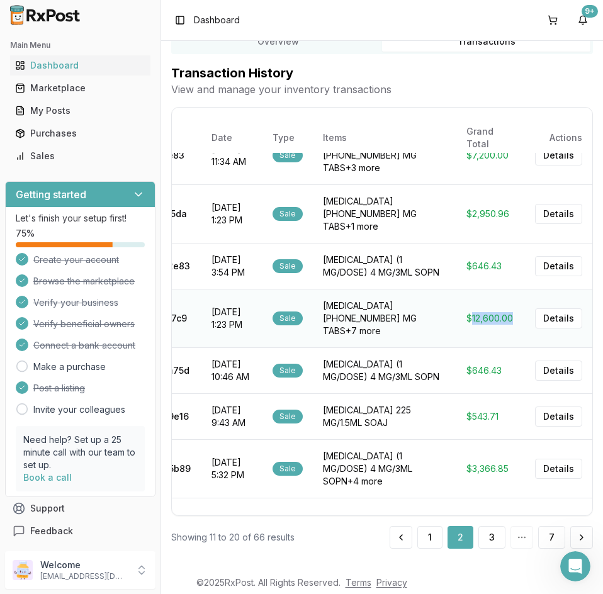
drag, startPoint x: 506, startPoint y: 284, endPoint x: 466, endPoint y: 283, distance: 40.9
click at [466, 289] on td "$12,600.00" at bounding box center [490, 318] width 69 height 59
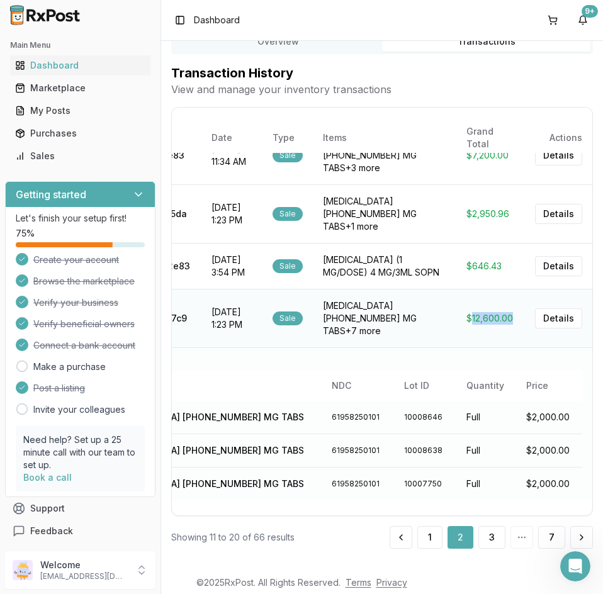
copy td "12,600.00"
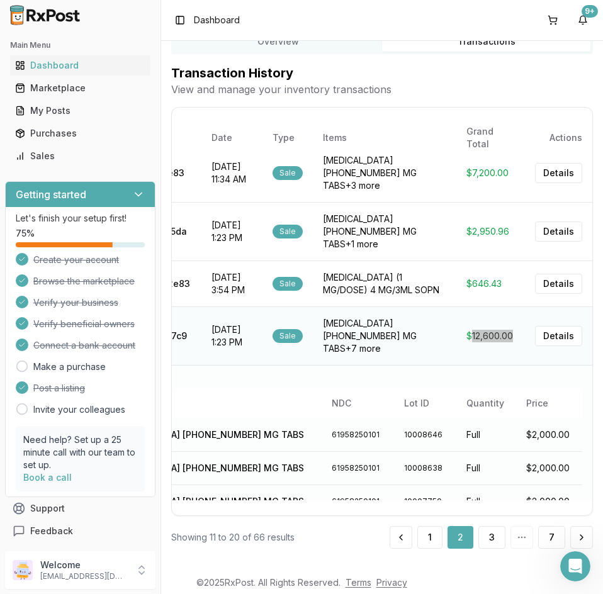
scroll to position [0, 0]
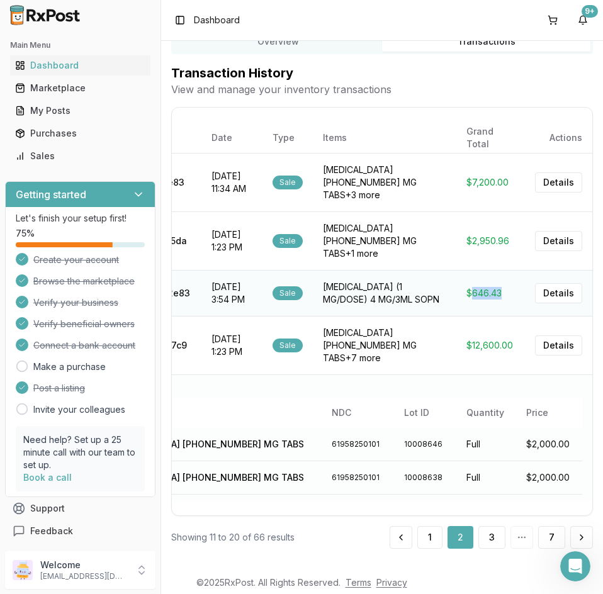
drag, startPoint x: 498, startPoint y: 264, endPoint x: 465, endPoint y: 267, distance: 32.8
click at [465, 270] on td "$646.43" at bounding box center [490, 293] width 69 height 46
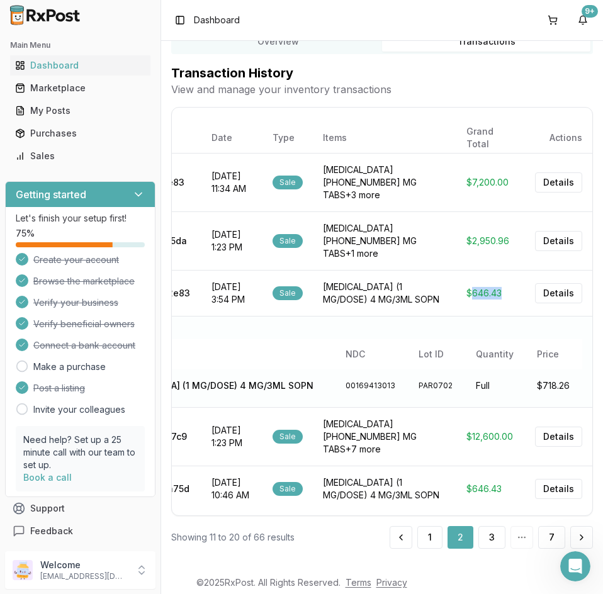
copy td "646.43"
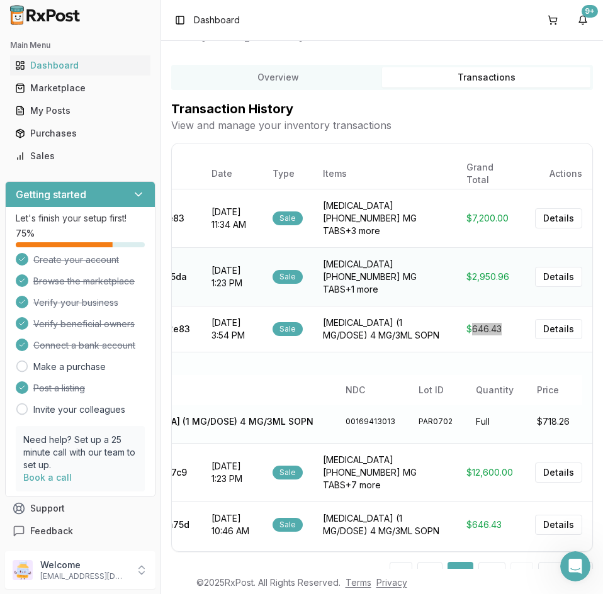
scroll to position [35, 0]
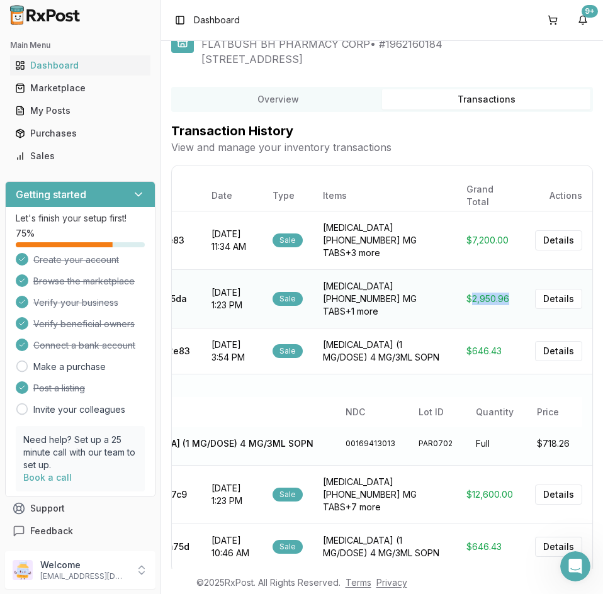
drag, startPoint x: 501, startPoint y: 281, endPoint x: 464, endPoint y: 283, distance: 37.2
click at [464, 283] on td "$2,950.96" at bounding box center [490, 298] width 69 height 59
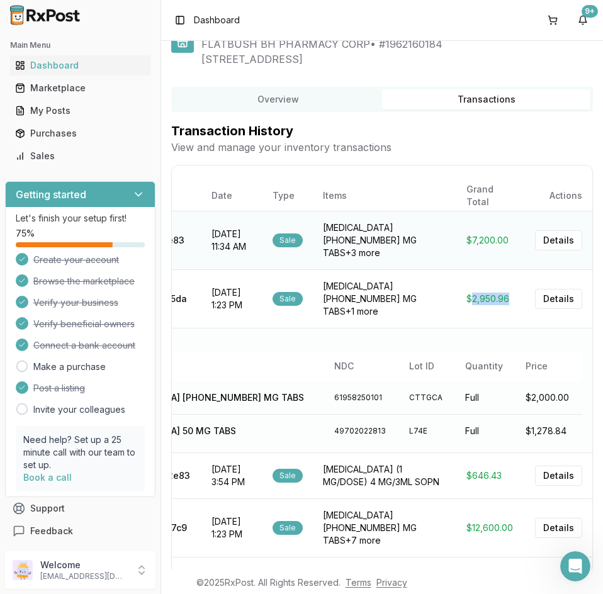
copy td "2,950.96"
drag, startPoint x: 500, startPoint y: 236, endPoint x: 463, endPoint y: 238, distance: 37.2
click at [463, 238] on td "$7,200.00" at bounding box center [490, 240] width 69 height 59
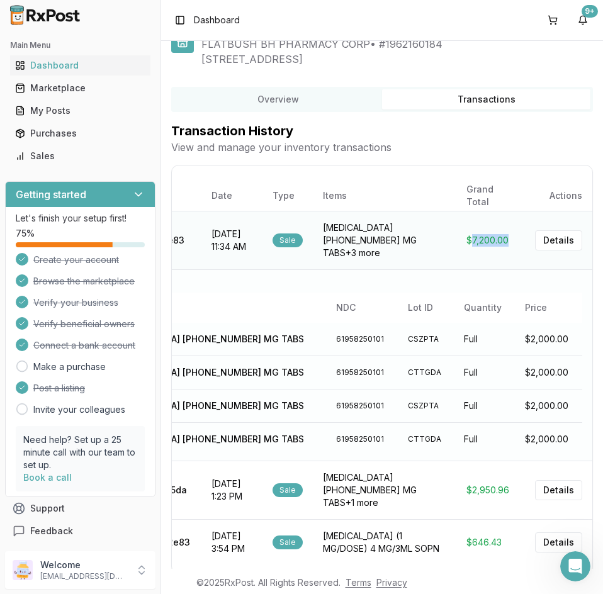
copy td "7,200.00"
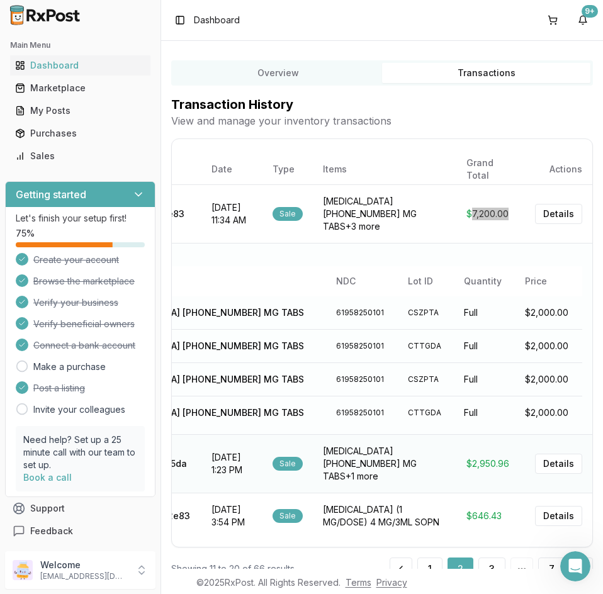
scroll to position [0, 0]
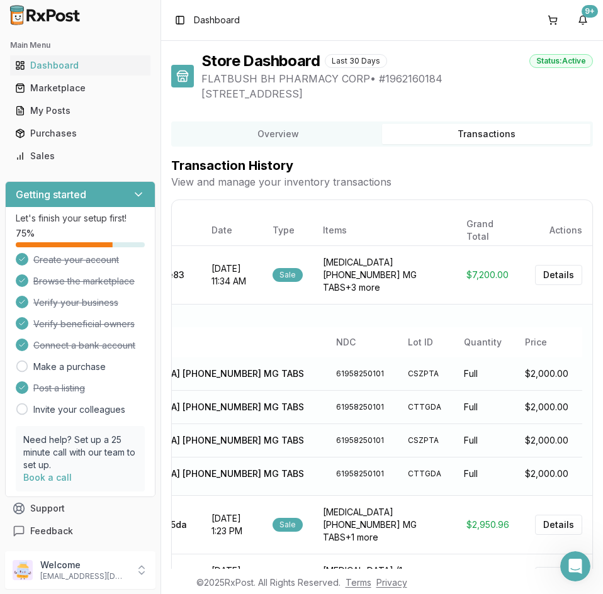
click at [522, 178] on p "View and manage your inventory transactions" at bounding box center [382, 181] width 422 height 15
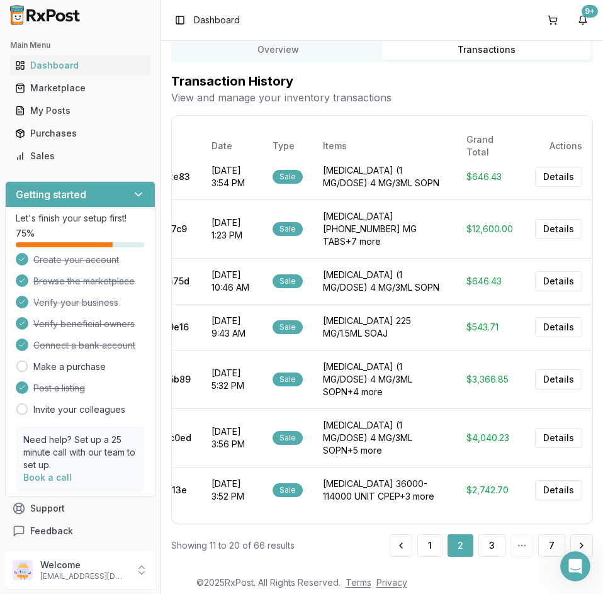
scroll to position [98, 0]
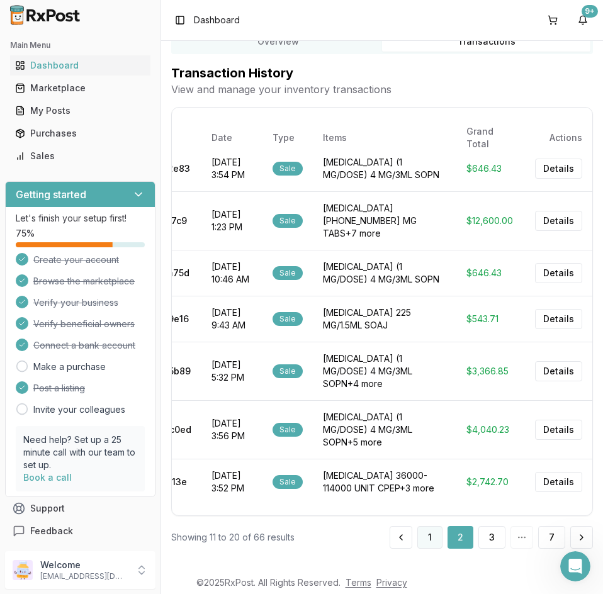
click at [429, 543] on button "1" at bounding box center [429, 537] width 25 height 23
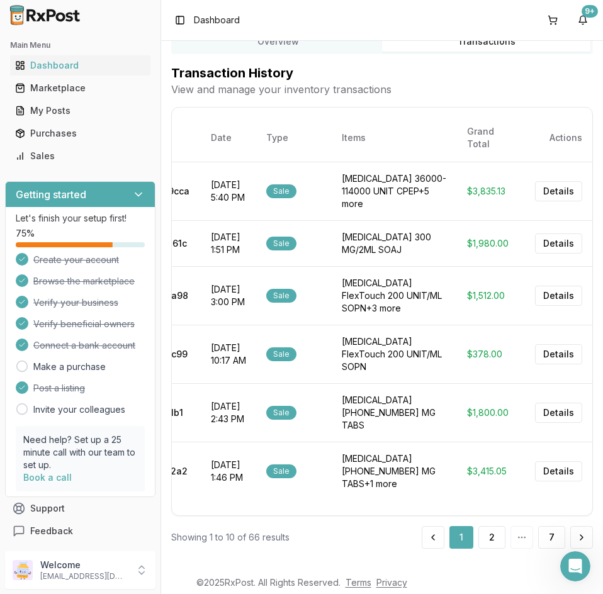
scroll to position [162, 0]
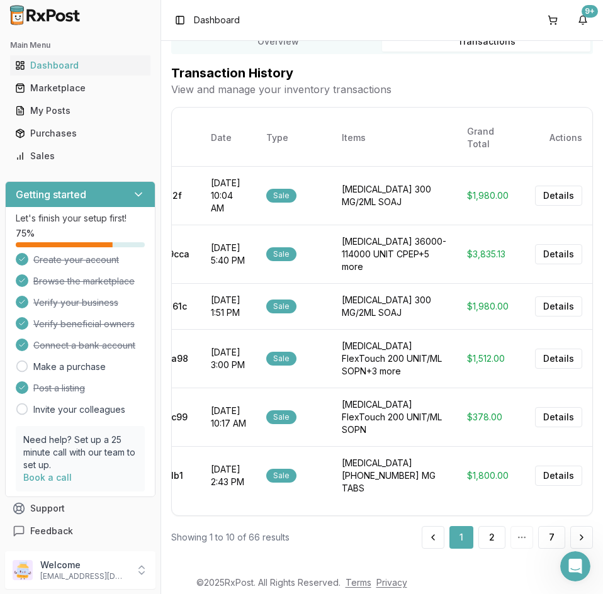
drag, startPoint x: 493, startPoint y: 473, endPoint x: 467, endPoint y: 476, distance: 26.0
click at [467, 505] on td "$3,415.05" at bounding box center [491, 534] width 68 height 59
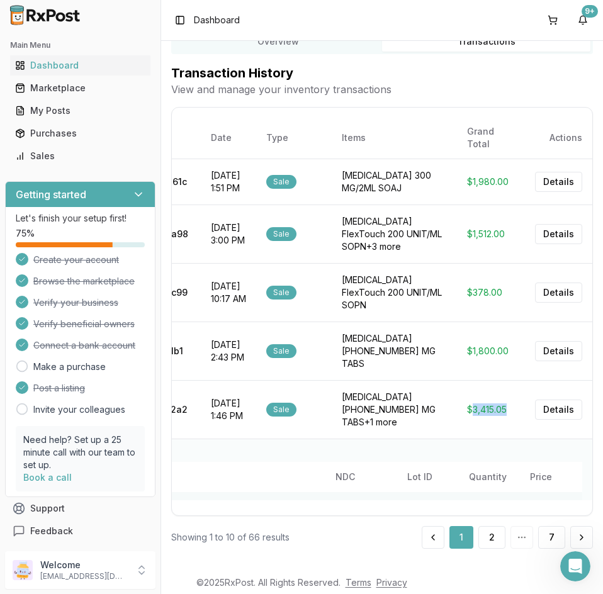
copy td "3,415.05"
drag, startPoint x: 501, startPoint y: 304, endPoint x: 466, endPoint y: 305, distance: 35.2
click at [466, 321] on td "$1,800.00" at bounding box center [491, 350] width 68 height 59
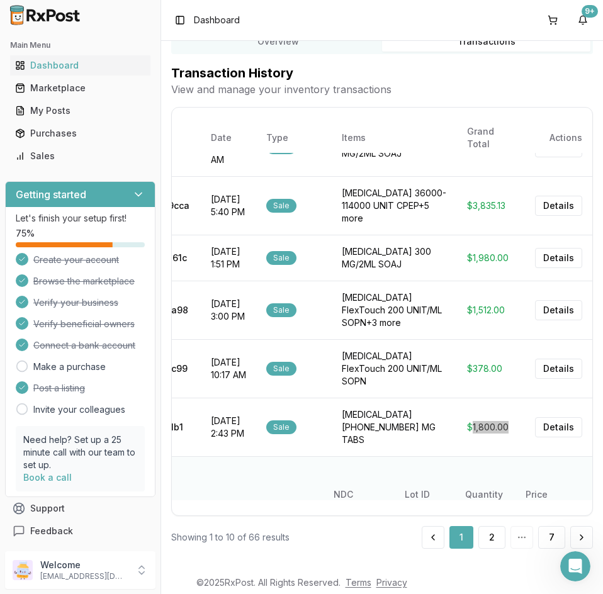
scroll to position [191, 0]
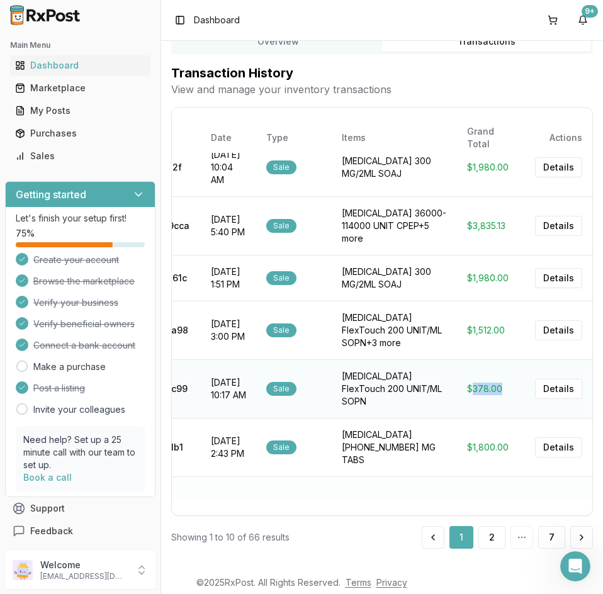
drag, startPoint x: 496, startPoint y: 352, endPoint x: 466, endPoint y: 353, distance: 30.9
click at [466, 359] on td "$378.00" at bounding box center [491, 388] width 68 height 59
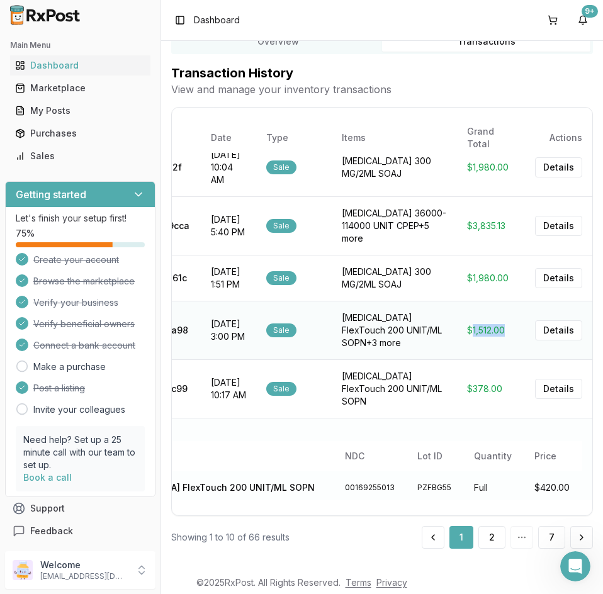
drag, startPoint x: 500, startPoint y: 301, endPoint x: 465, endPoint y: 302, distance: 34.6
click at [465, 302] on td "$1,512.00" at bounding box center [491, 330] width 68 height 59
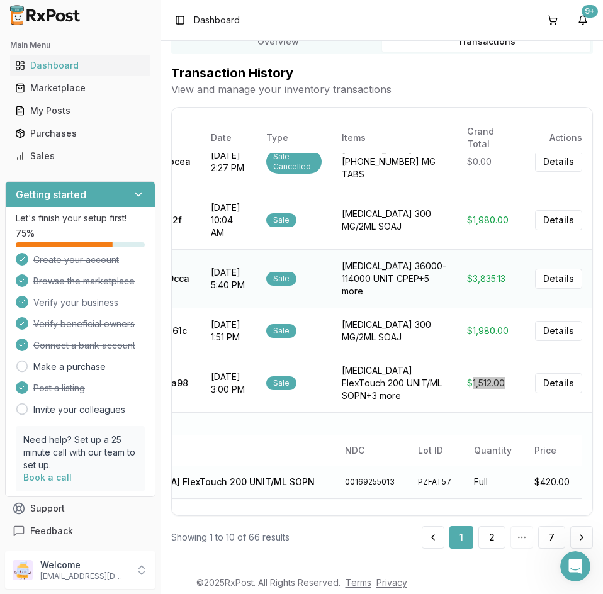
scroll to position [65, 0]
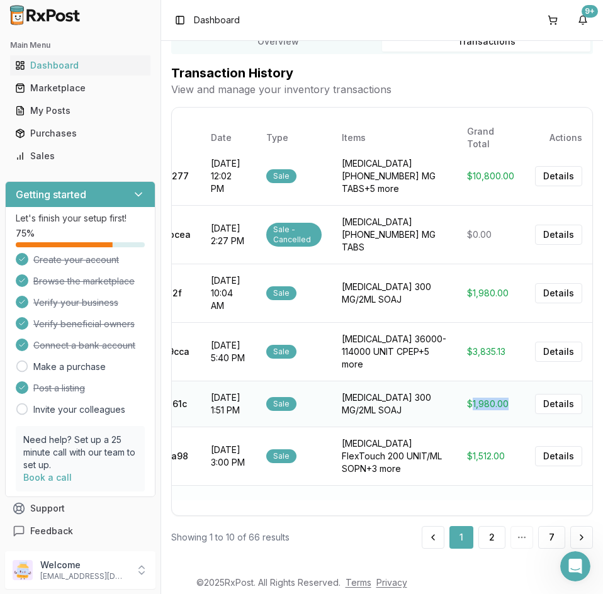
drag, startPoint x: 503, startPoint y: 376, endPoint x: 467, endPoint y: 377, distance: 35.9
click at [467, 381] on td "$1,980.00" at bounding box center [491, 404] width 68 height 46
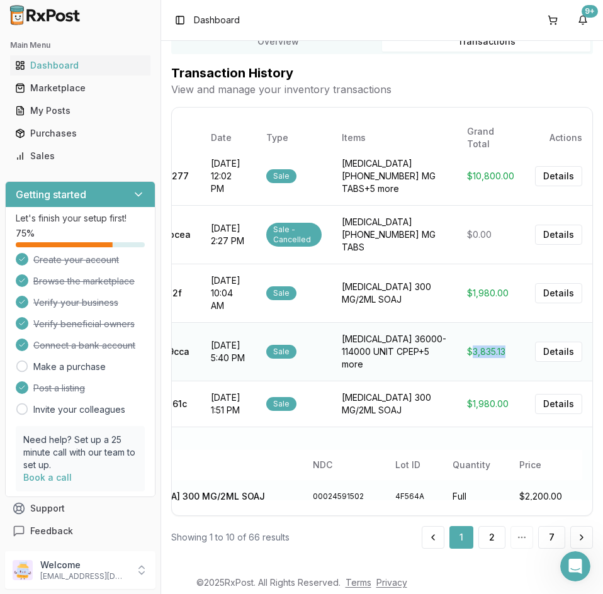
drag, startPoint x: 500, startPoint y: 323, endPoint x: 467, endPoint y: 325, distance: 32.8
click at [467, 325] on td "$3,835.13" at bounding box center [491, 351] width 68 height 59
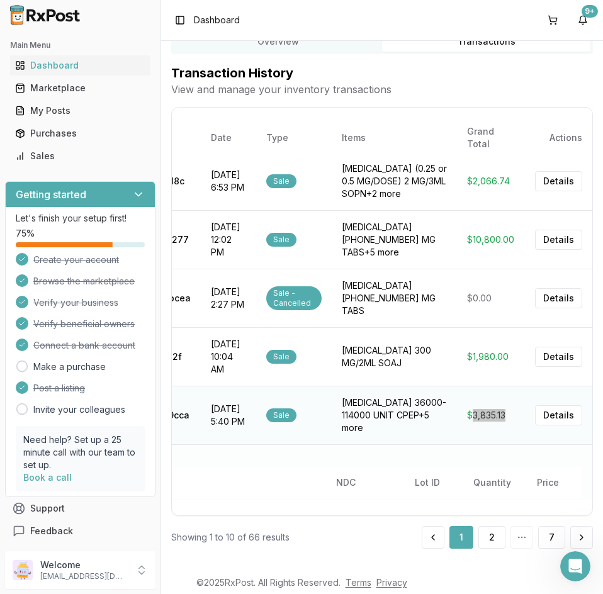
scroll to position [0, 0]
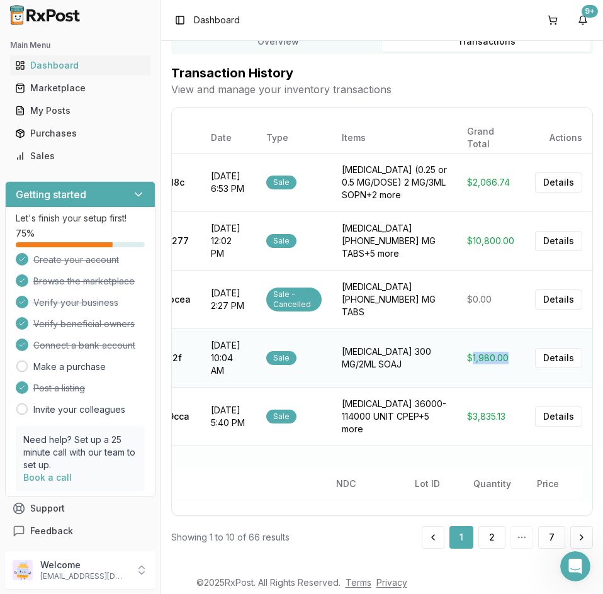
drag, startPoint x: 491, startPoint y: 337, endPoint x: 466, endPoint y: 340, distance: 25.3
click at [466, 340] on td "$1,980.00" at bounding box center [491, 357] width 68 height 59
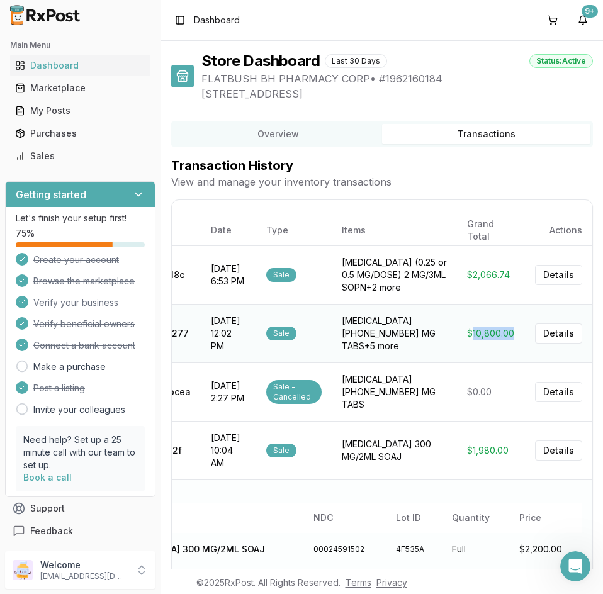
drag, startPoint x: 506, startPoint y: 339, endPoint x: 466, endPoint y: 342, distance: 40.4
click at [466, 342] on td "$10,800.00" at bounding box center [491, 333] width 68 height 59
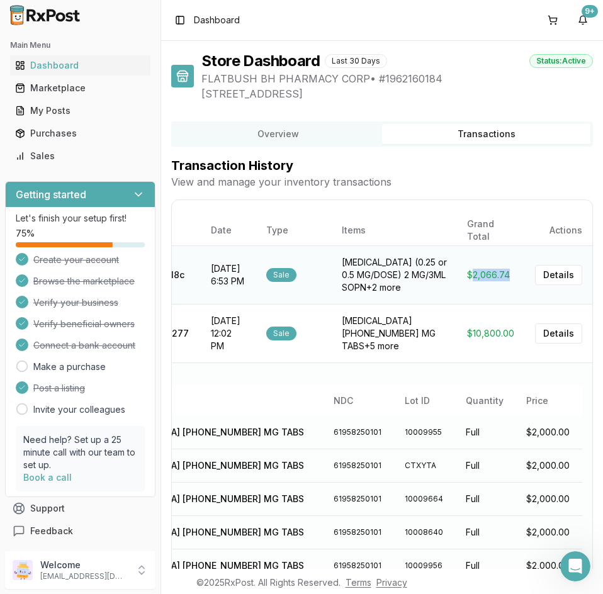
drag, startPoint x: 501, startPoint y: 281, endPoint x: 466, endPoint y: 282, distance: 34.7
click at [466, 282] on td "$2,066.74" at bounding box center [491, 274] width 68 height 59
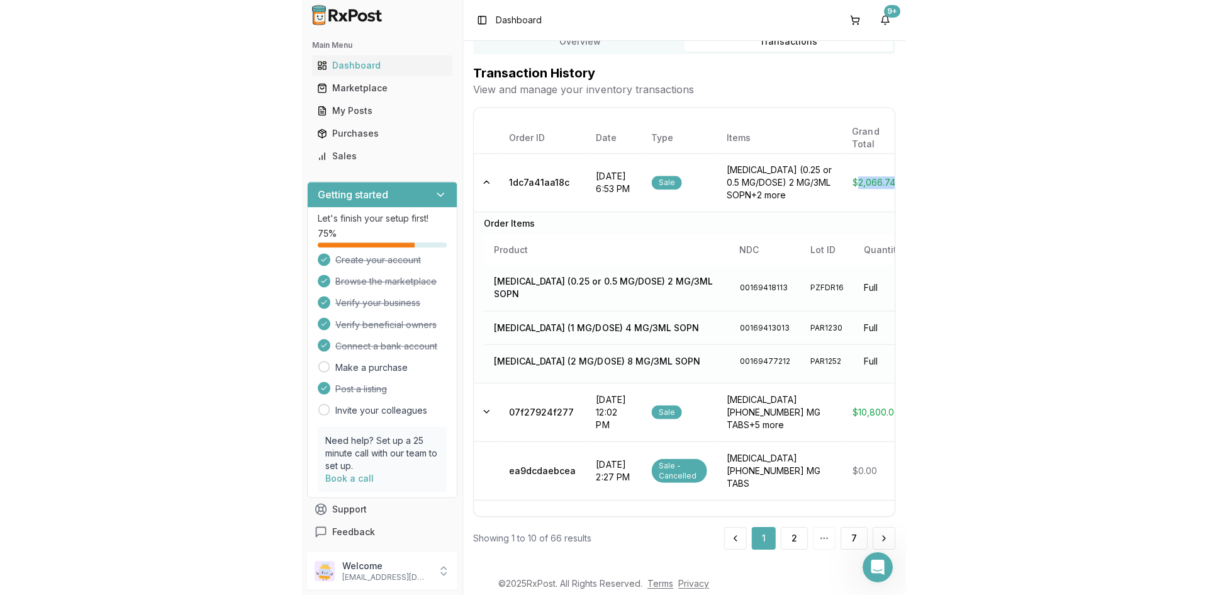
scroll to position [92, 0]
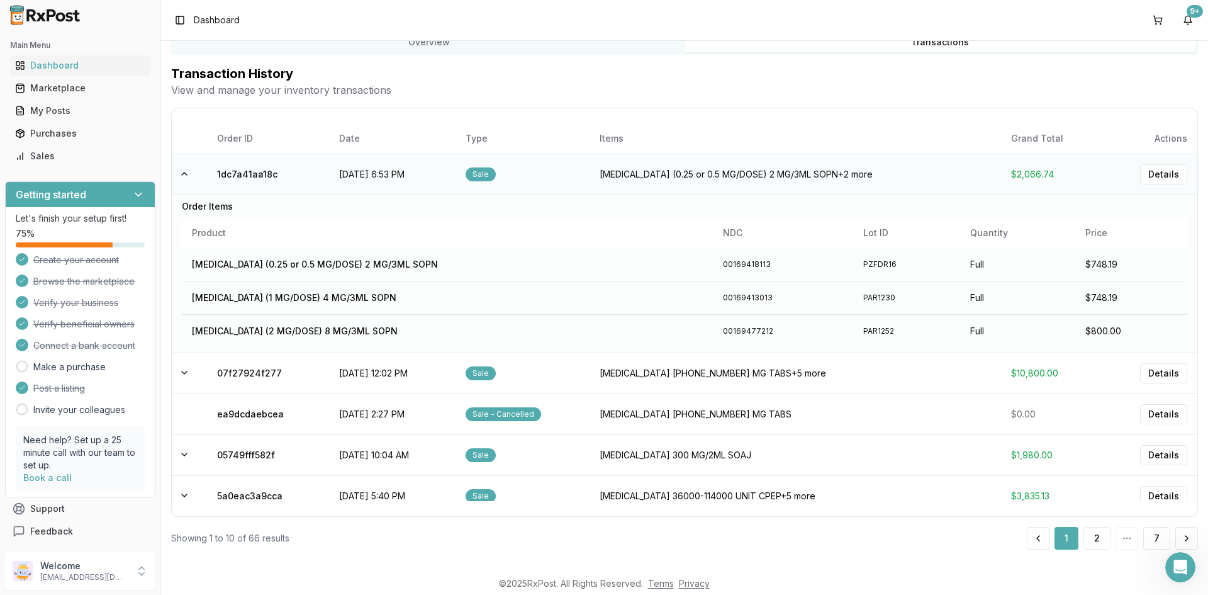
click at [602, 165] on td "Ozempic (0.25 or 0.5 MG/DOSE) 2 MG/3ML SOPN +2 more" at bounding box center [795, 174] width 411 height 41
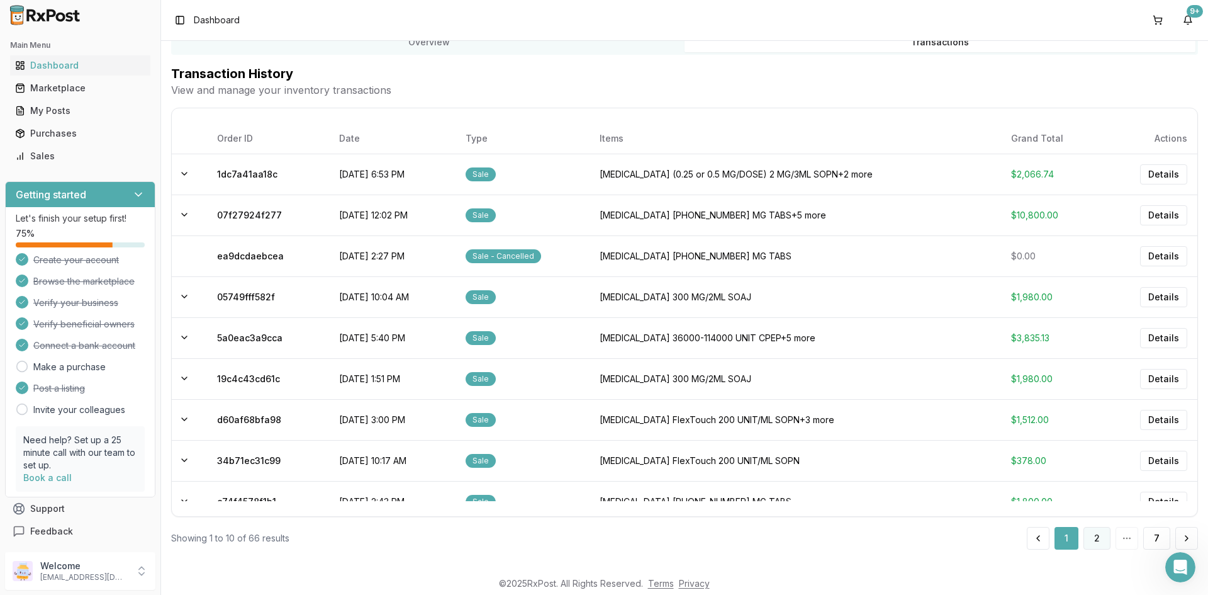
click at [602, 537] on button "2" at bounding box center [1096, 538] width 27 height 23
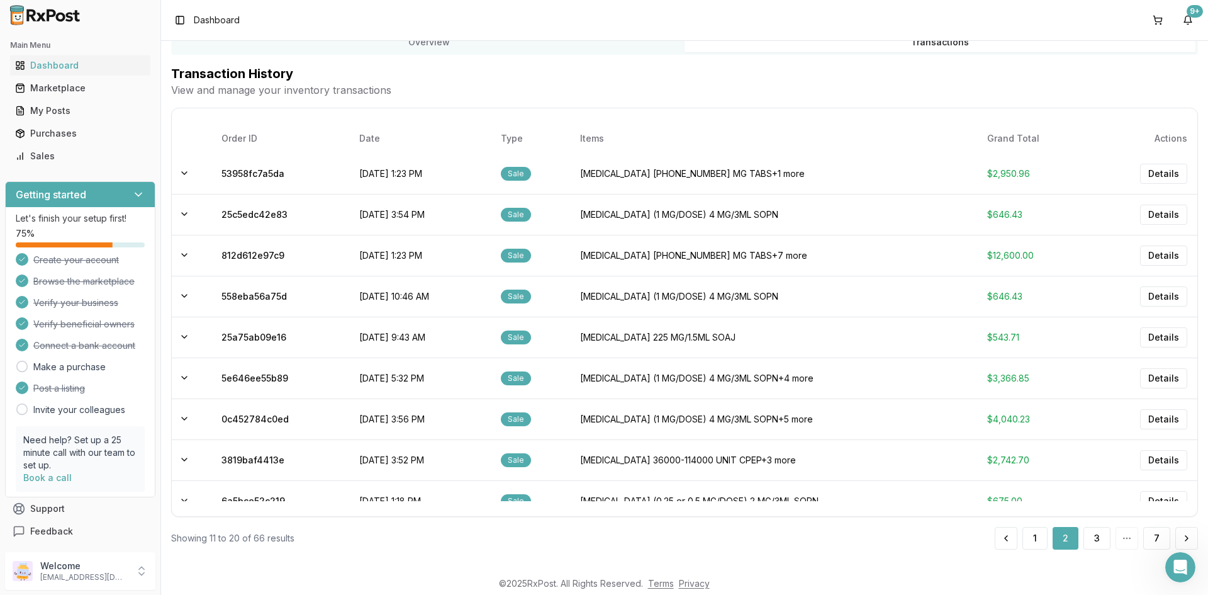
scroll to position [62, 0]
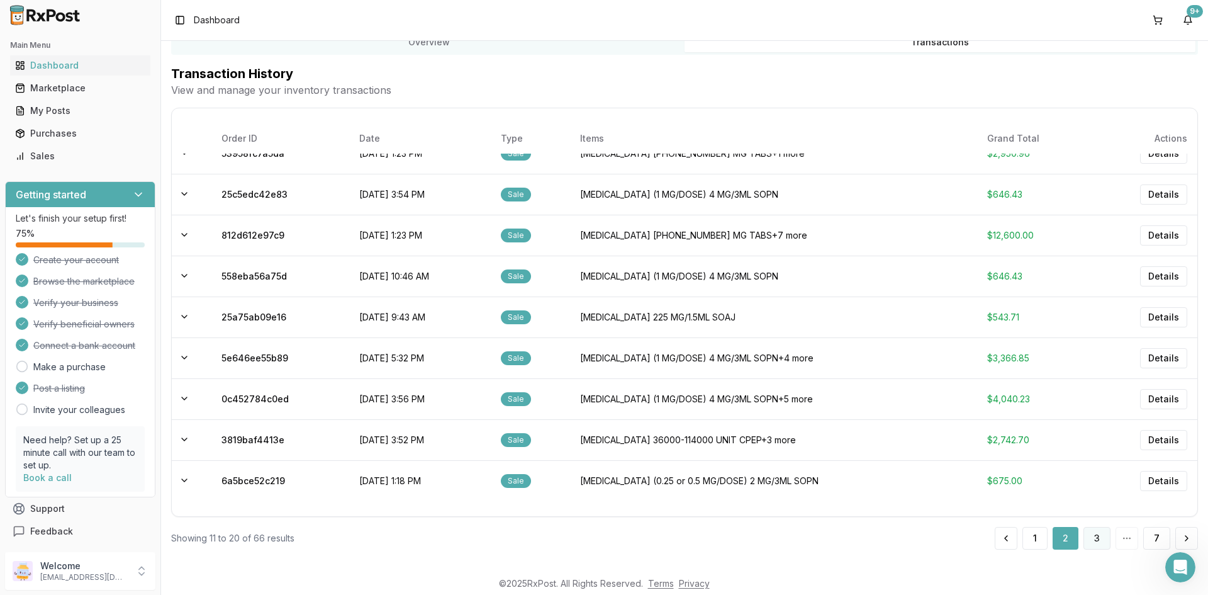
click at [602, 544] on button "3" at bounding box center [1096, 538] width 27 height 23
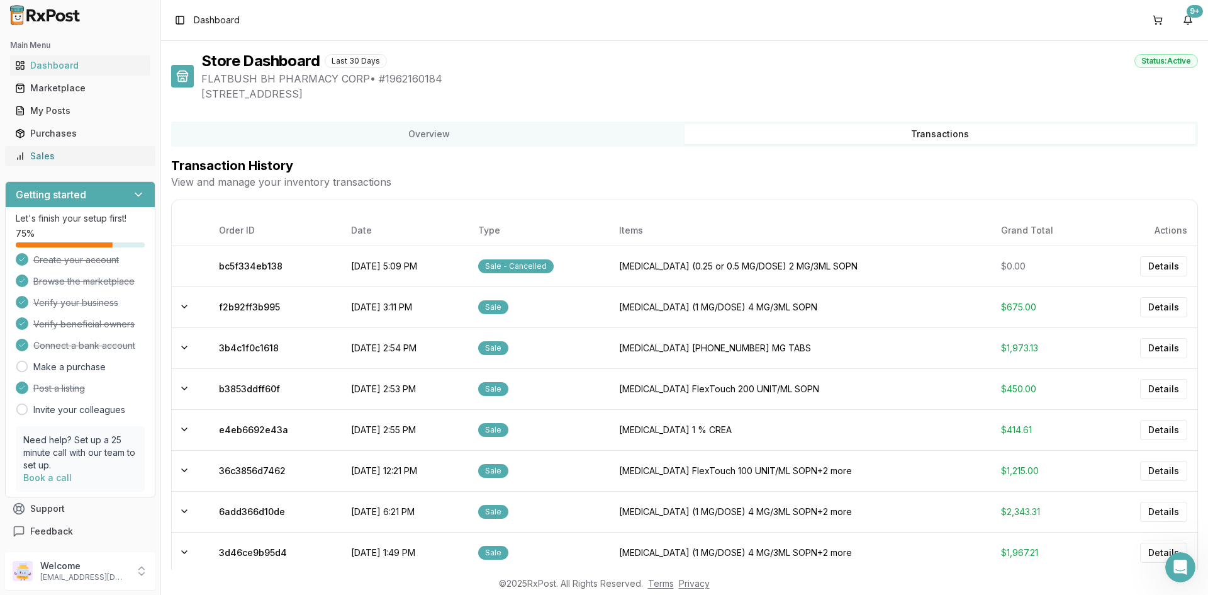
click at [41, 158] on div "Sales" at bounding box center [80, 156] width 130 height 13
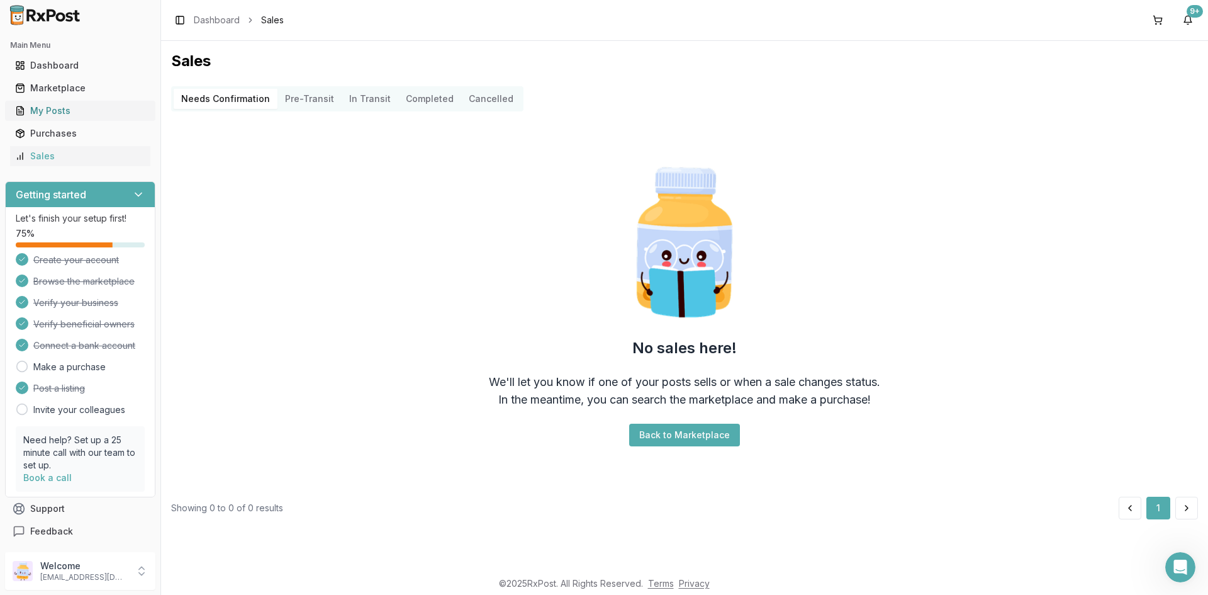
click at [101, 116] on div "My Posts" at bounding box center [80, 110] width 130 height 13
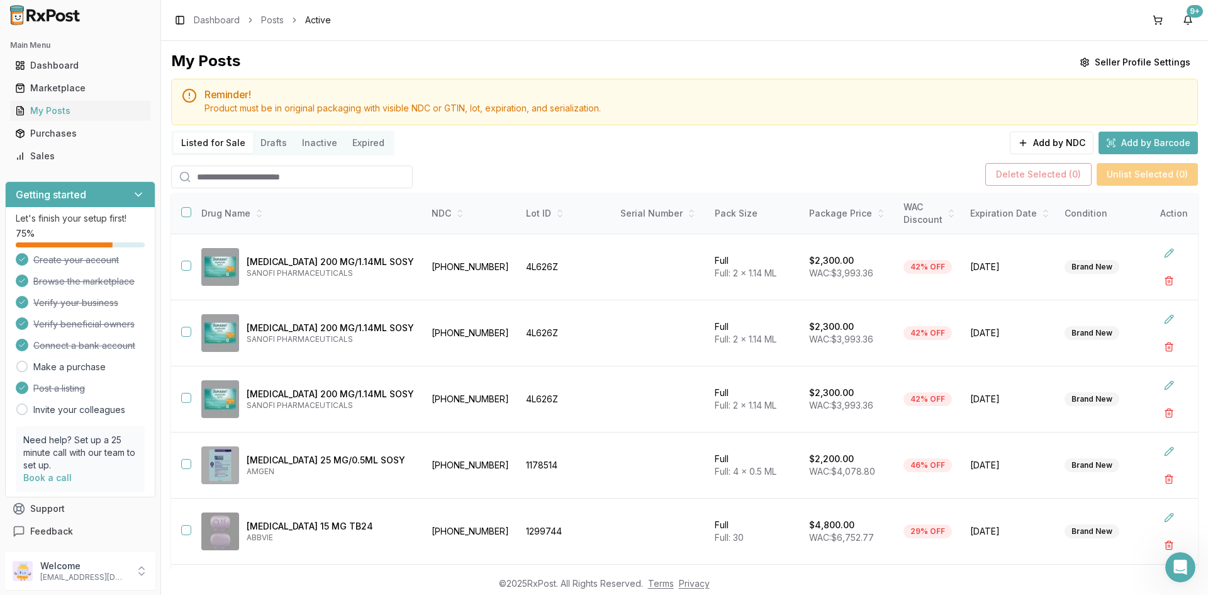
click at [228, 168] on input "search" at bounding box center [292, 176] width 242 height 23
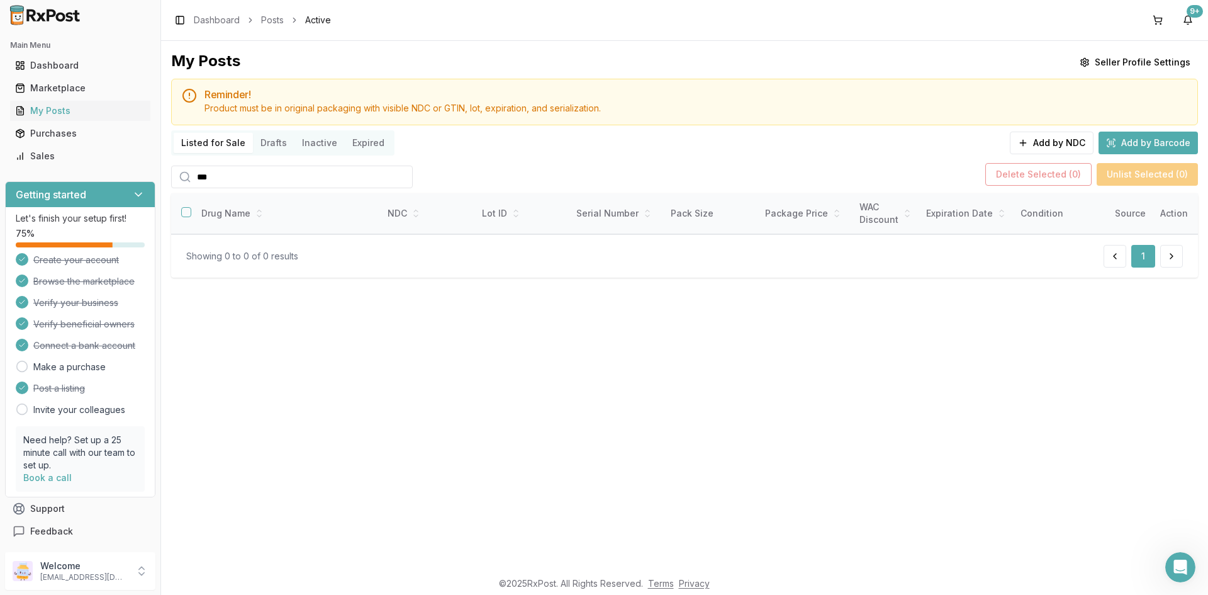
type input "***"
click at [52, 156] on div "Sales" at bounding box center [80, 156] width 130 height 13
